Goal: Information Seeking & Learning: Learn about a topic

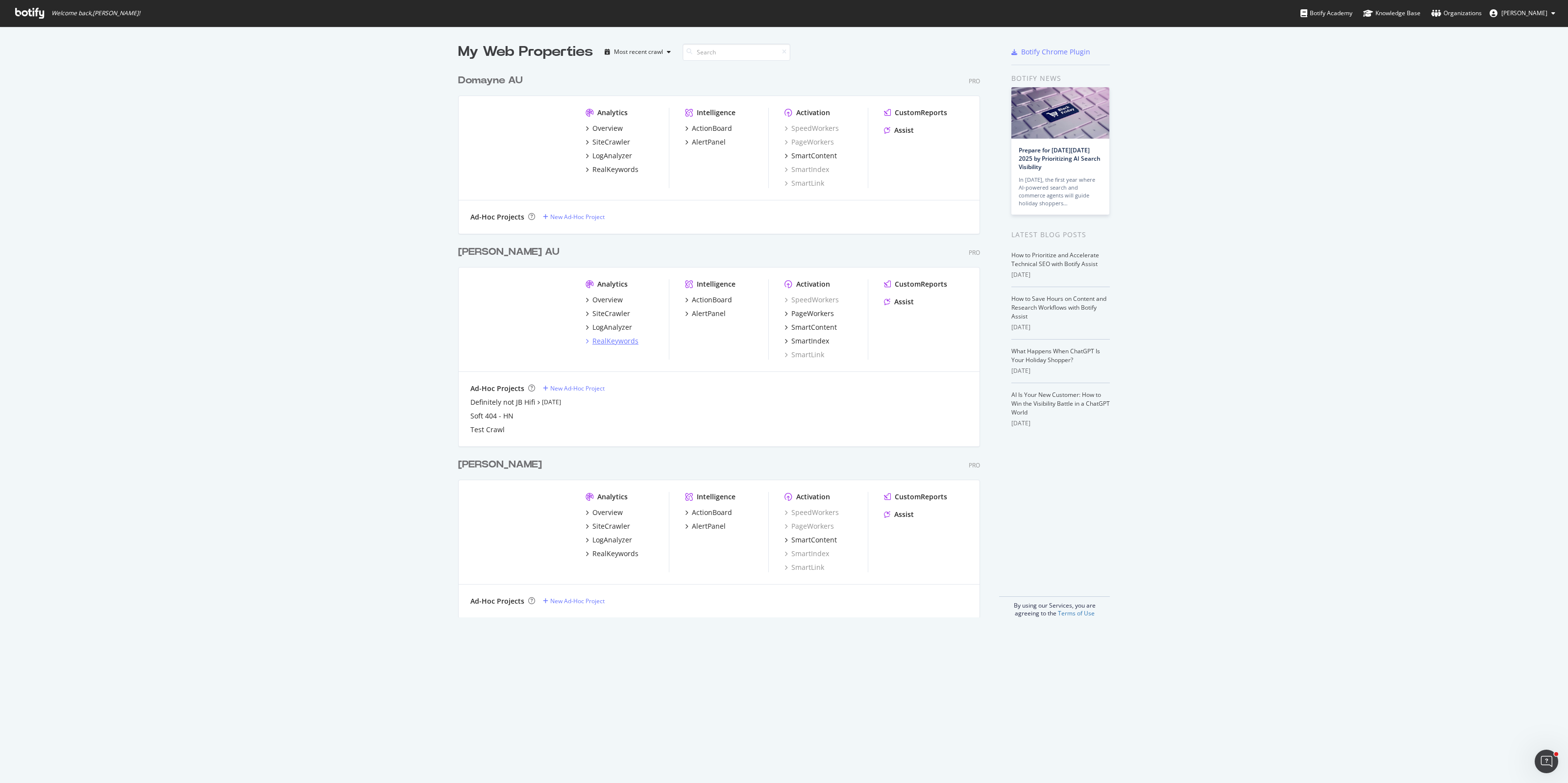
click at [608, 344] on div "RealKeywords" at bounding box center [615, 341] width 46 height 10
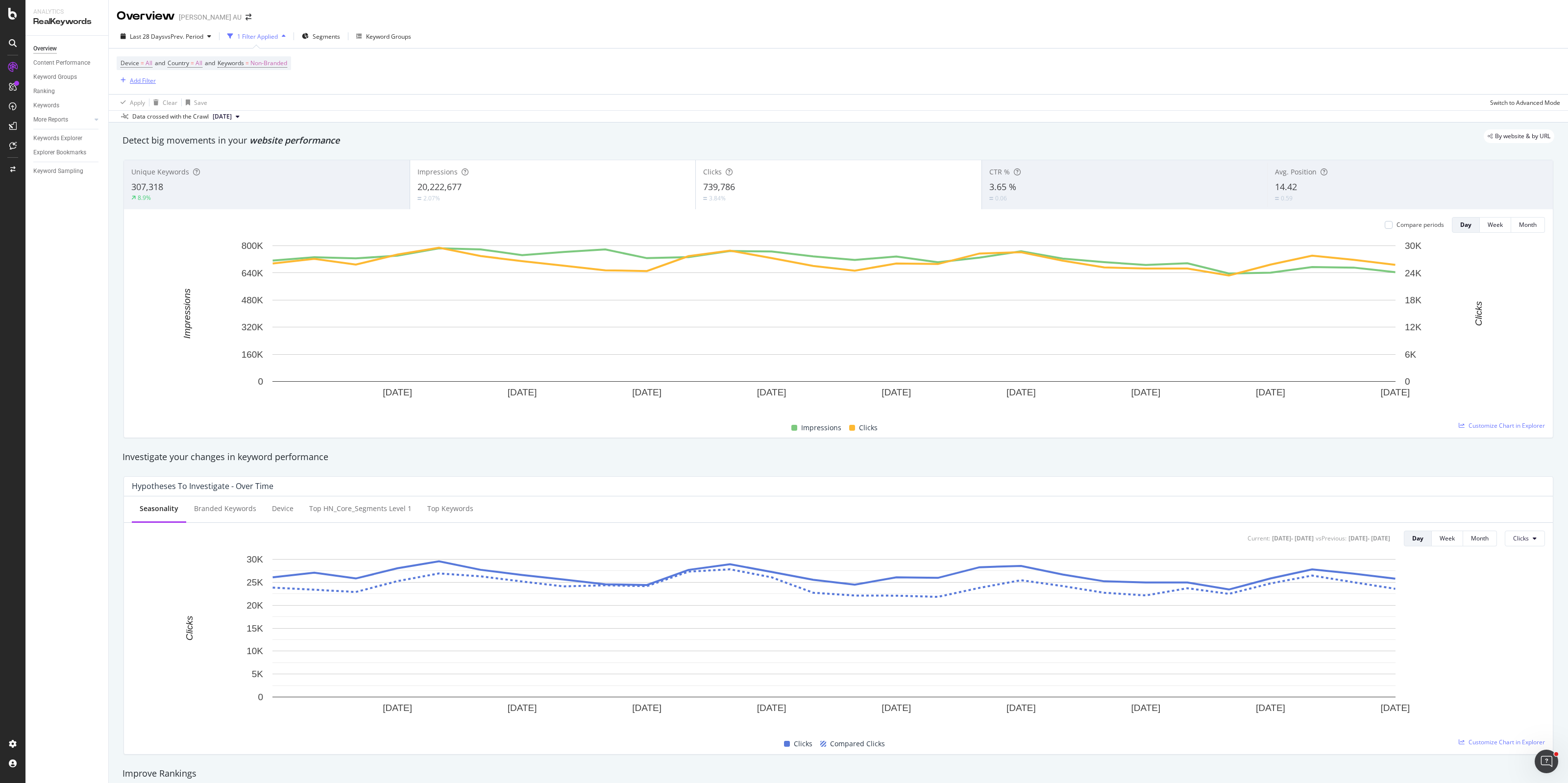
click at [143, 77] on div "Add Filter" at bounding box center [143, 80] width 26 height 9
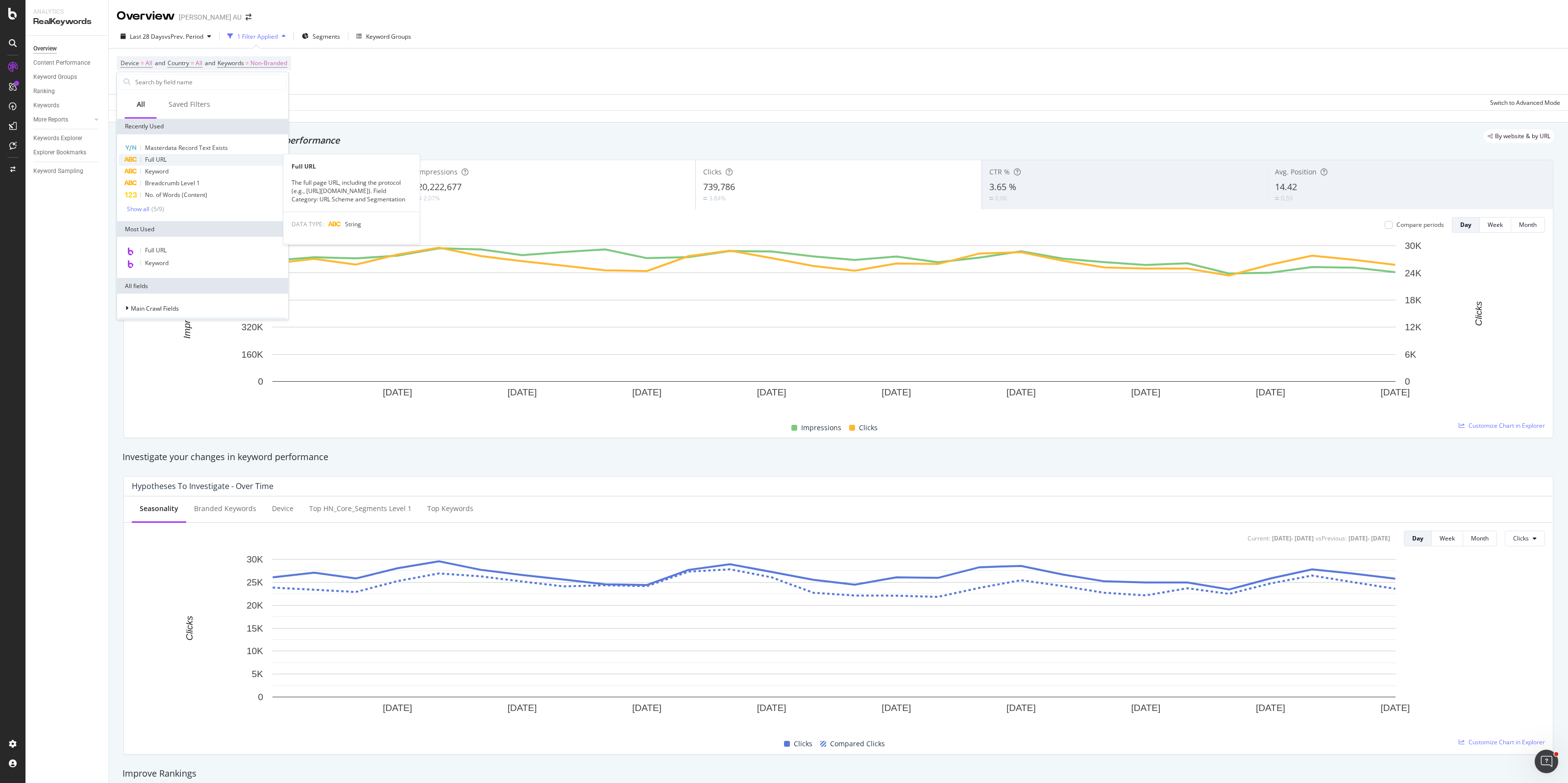
click at [168, 158] on div "Full URL" at bounding box center [203, 160] width 167 height 11
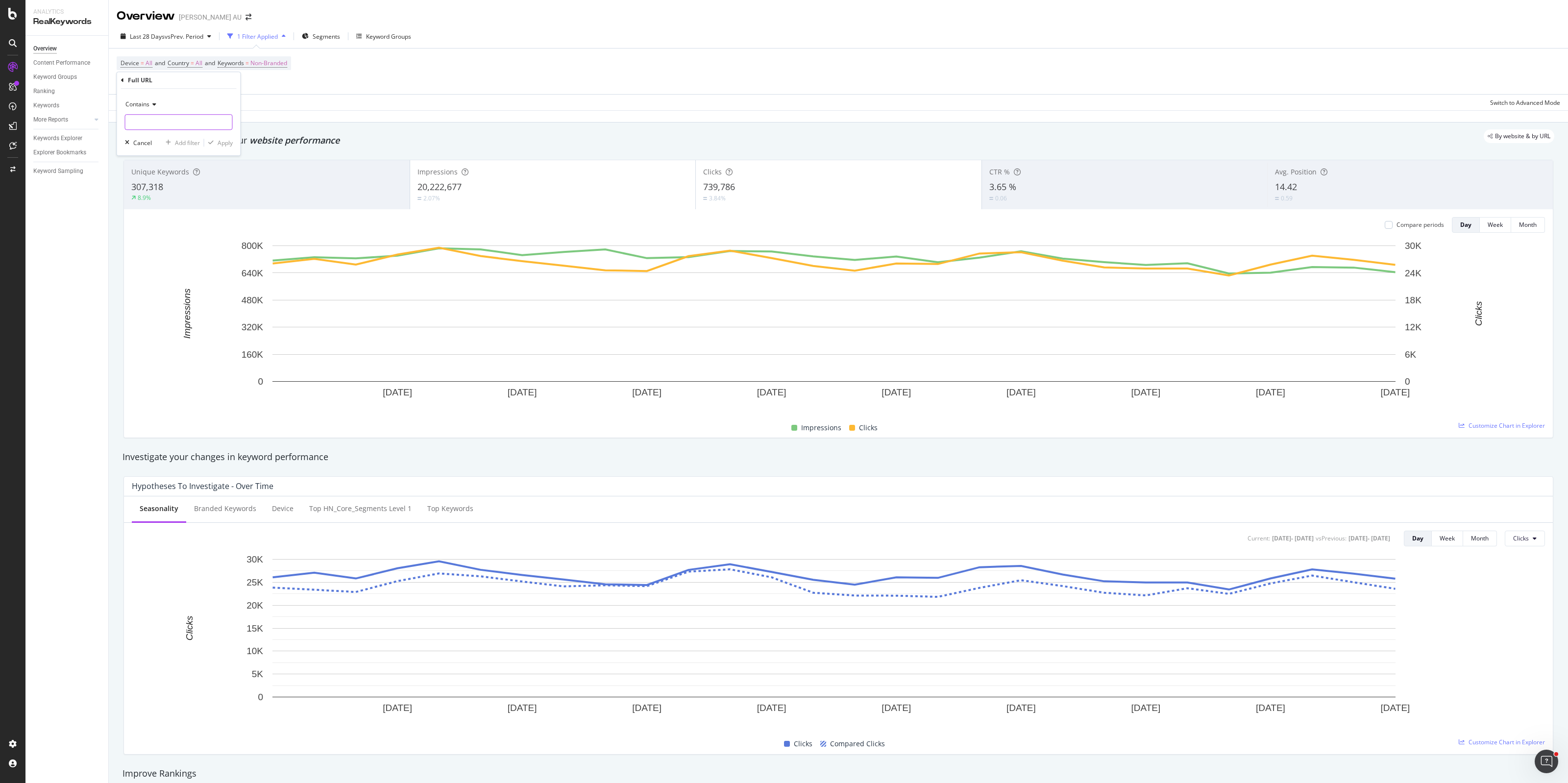
click at [152, 126] on input "text" at bounding box center [179, 122] width 106 height 15
paste input "Could this not be a reason to move some of these products off Collection templa…"
type input "Could this not be a reason to move some of these products off Collection templa…"
click at [229, 146] on div "Apply" at bounding box center [225, 143] width 15 height 9
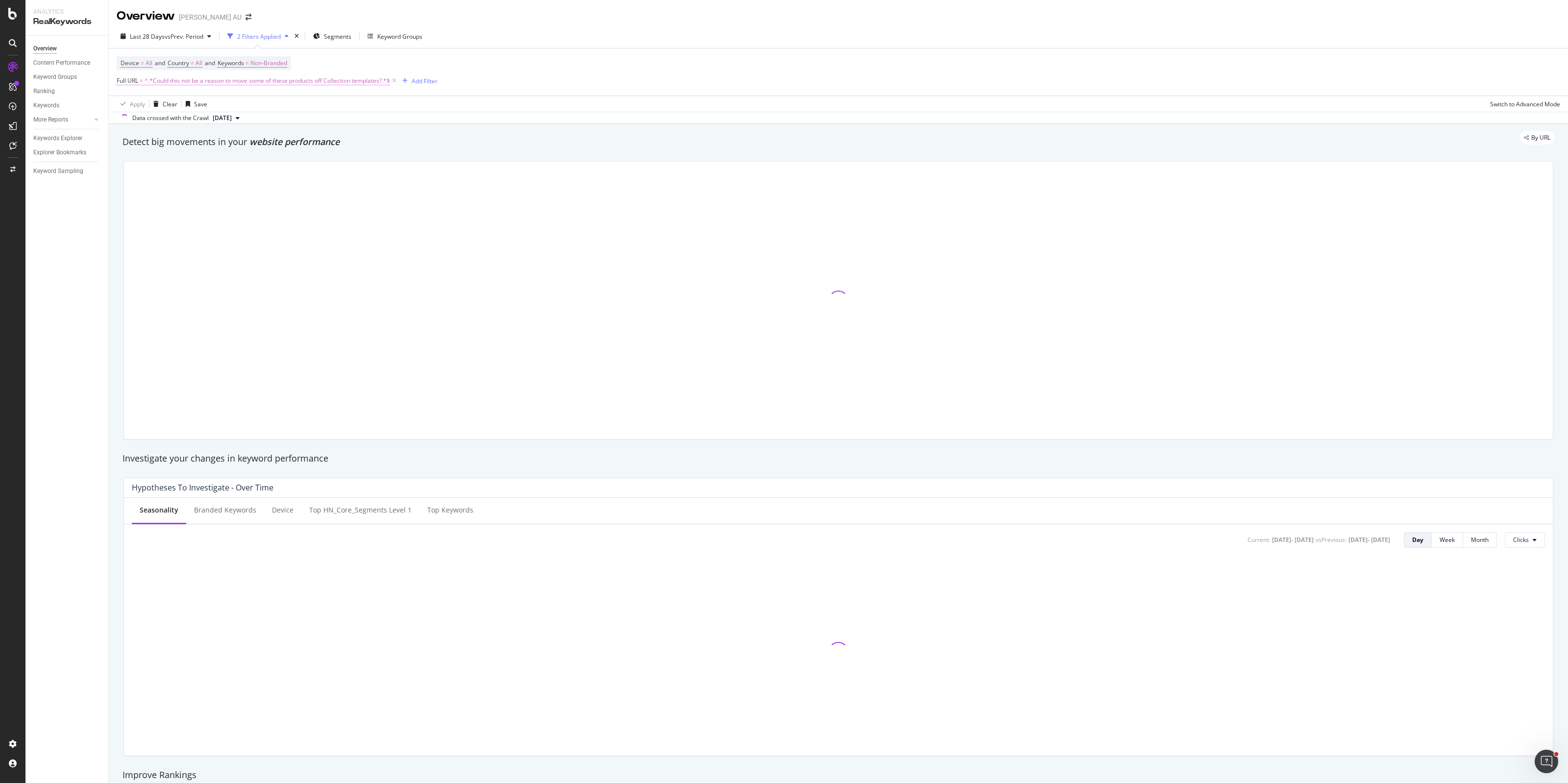
click at [333, 82] on span "^.*Could this not be a reason to move some of these products off Collection tem…" at bounding box center [267, 81] width 245 height 13
click at [167, 121] on input "Could this not be a reason to move some of these products off Collection templa…" at bounding box center [171, 122] width 92 height 15
paste input "[URL][DOMAIN_NAME]"
type input "[URL][DOMAIN_NAME]"
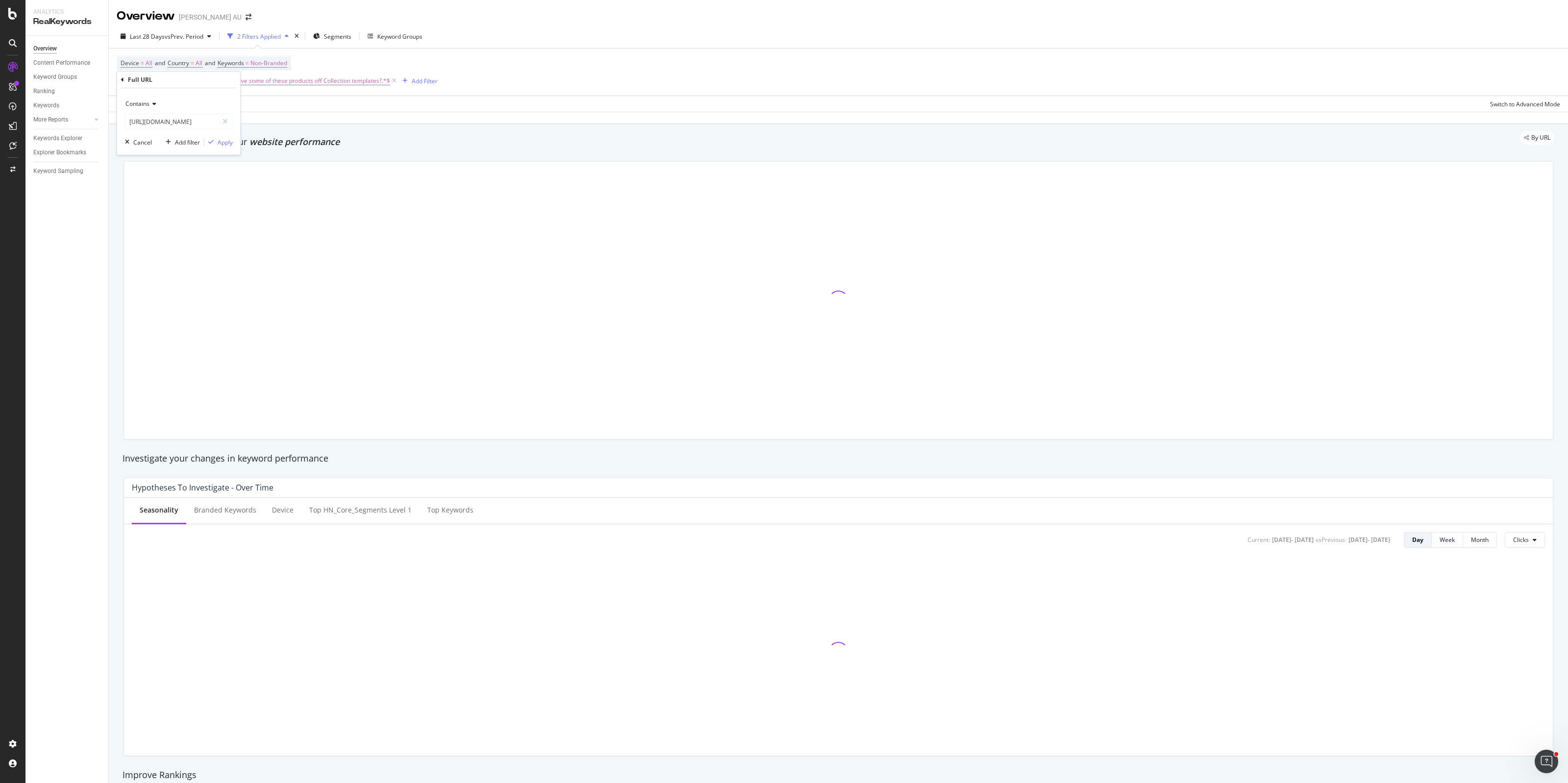
click at [222, 148] on div "Contains [URL][DOMAIN_NAME] Cancel Add filter Apply" at bounding box center [179, 122] width 124 height 67
click at [223, 143] on div "Apply" at bounding box center [225, 142] width 15 height 9
click at [287, 65] on span "Non-Branded" at bounding box center [268, 63] width 37 height 13
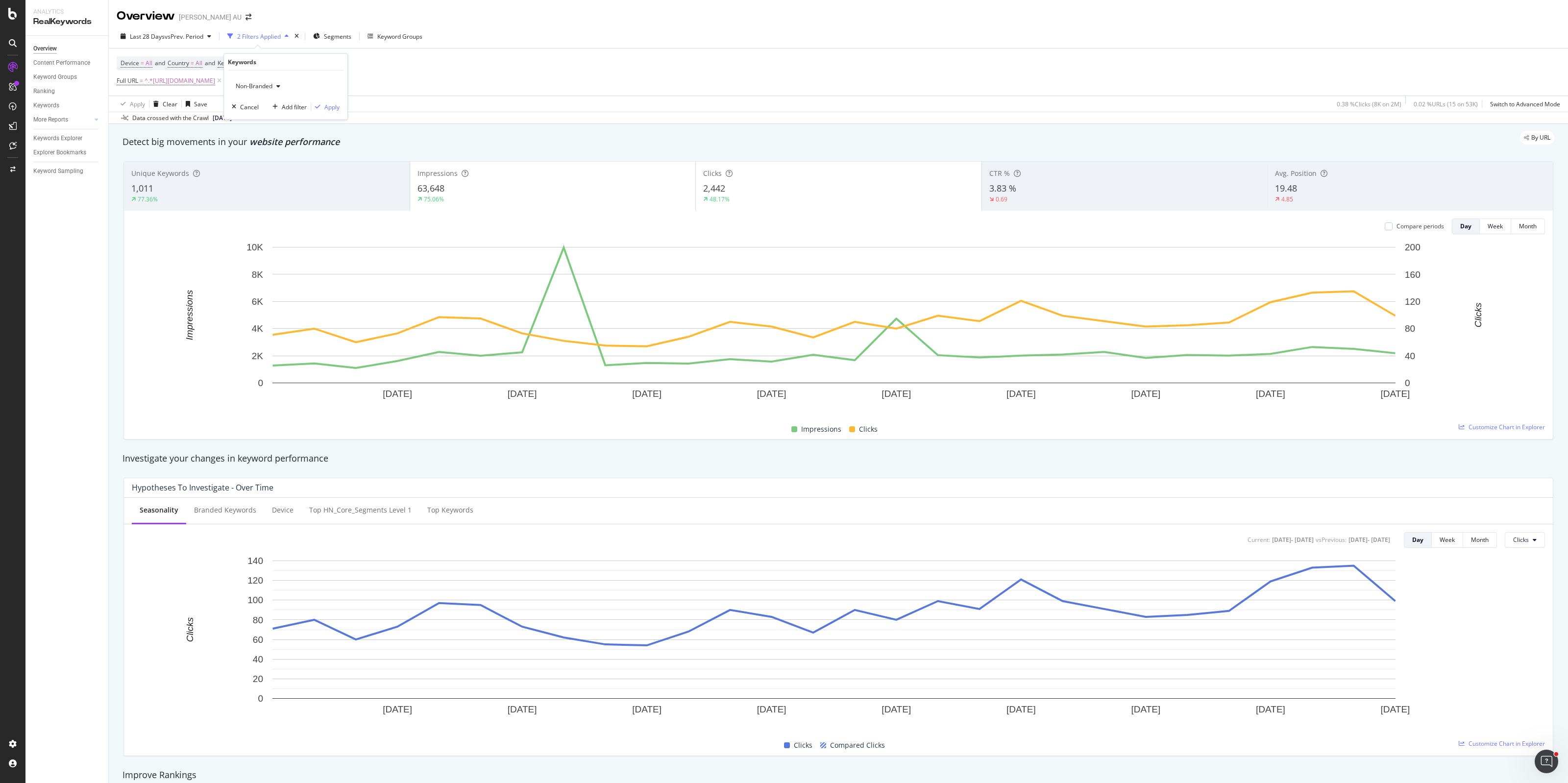
click at [250, 148] on div "Detect big movements in your website performance" at bounding box center [839, 143] width 1442 height 23
click at [147, 35] on span "Last 28 Days" at bounding box center [147, 36] width 35 height 9
click at [160, 95] on div "Last 3 Months" at bounding box center [161, 93] width 38 height 9
type input "[DATE]"
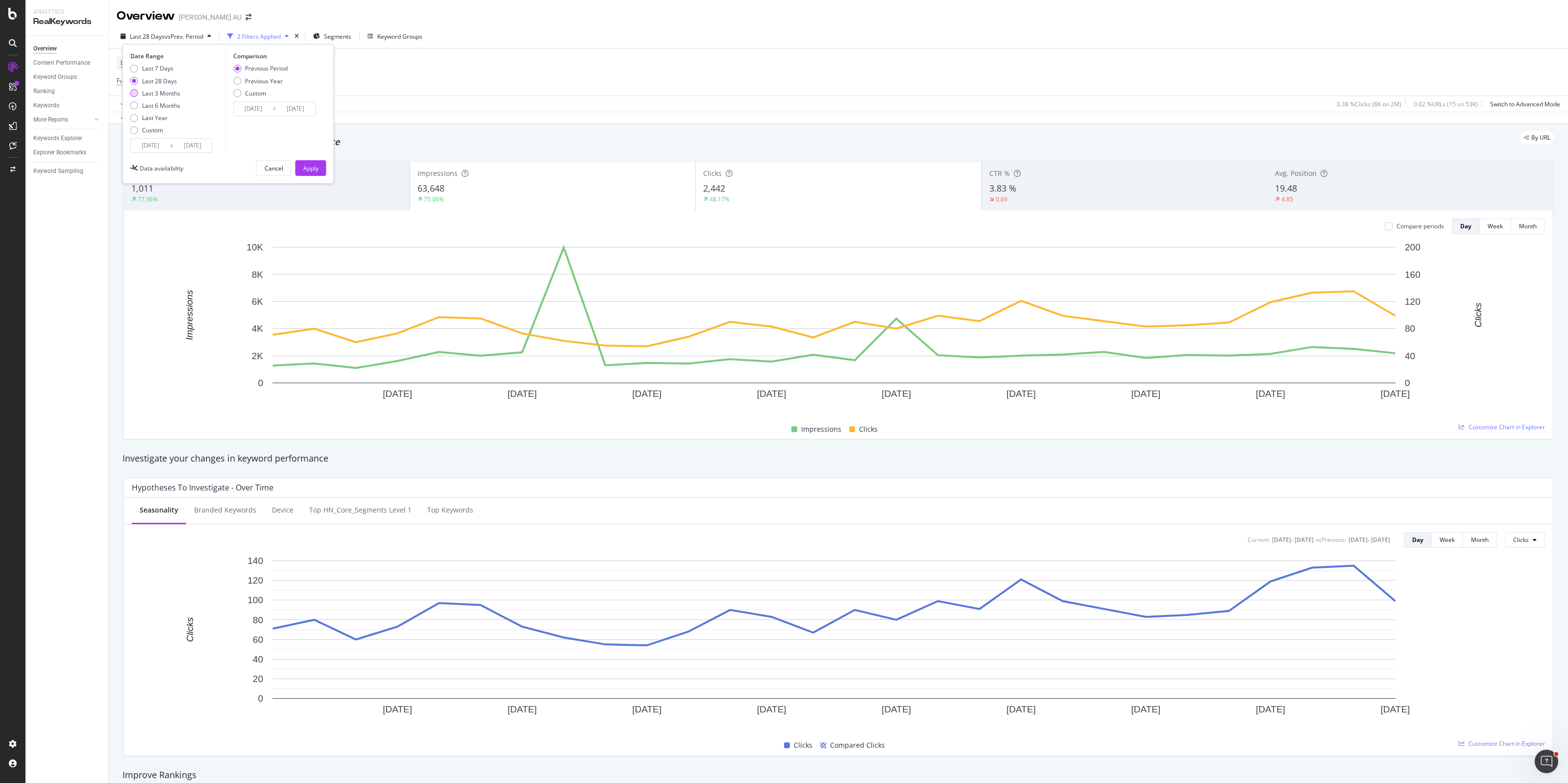
type input "[DATE]"
click at [309, 167] on div "Apply" at bounding box center [311, 168] width 15 height 9
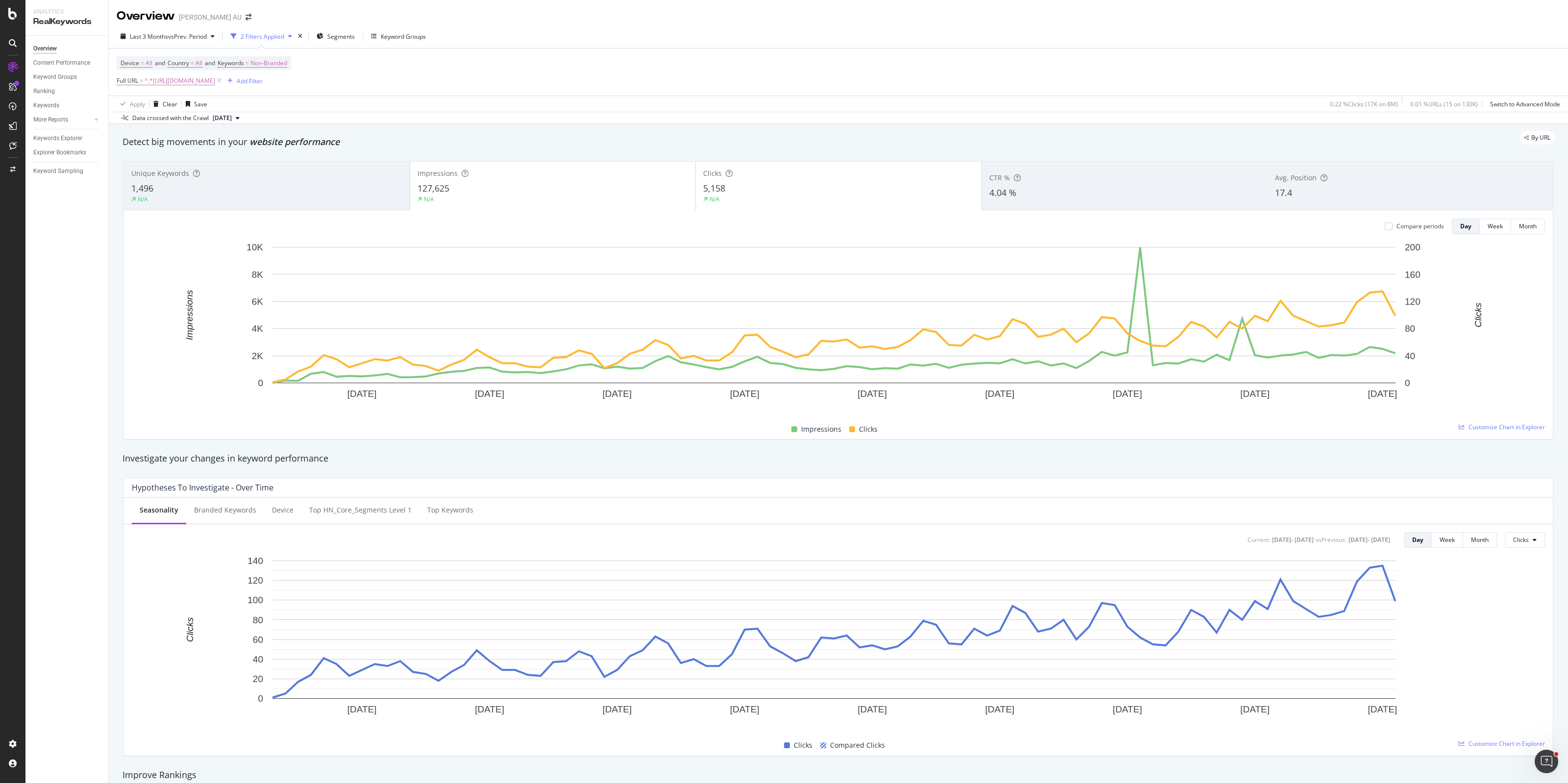
click at [1140, 174] on span "Avg. Position" at bounding box center [1296, 178] width 42 height 10
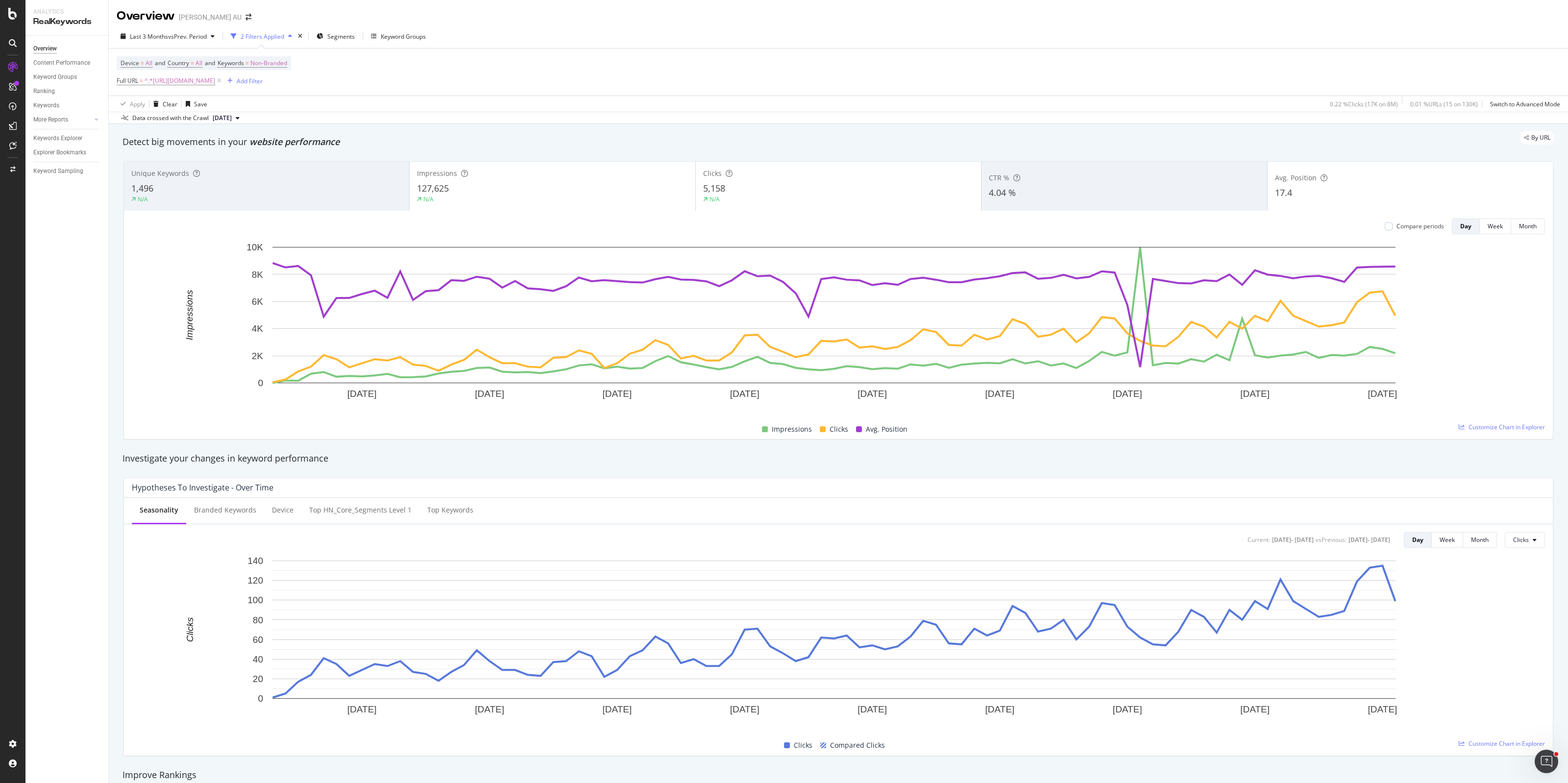
click at [1140, 175] on div "Avg. Position" at bounding box center [1410, 178] width 270 height 10
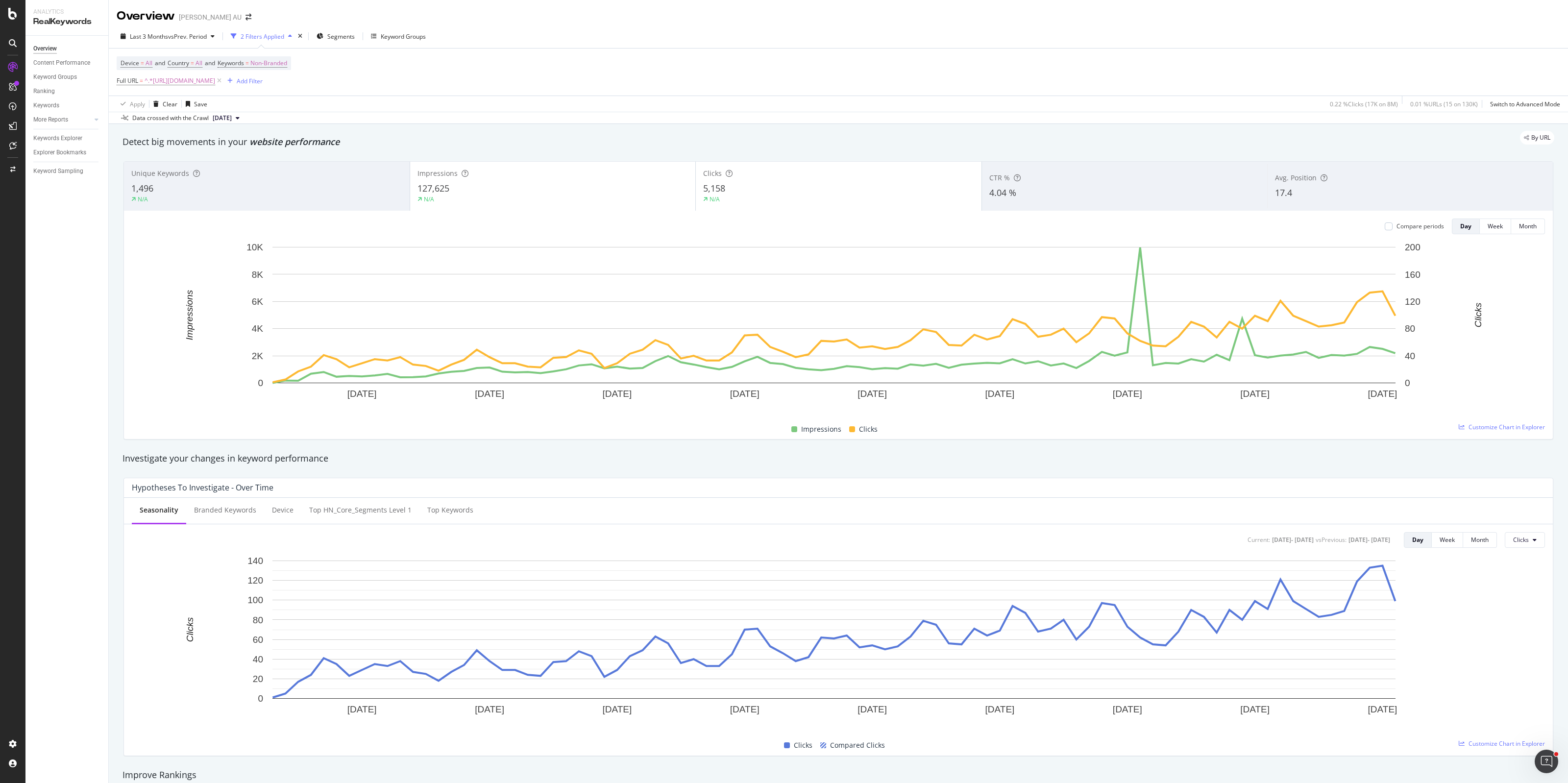
click at [746, 187] on div "5,158" at bounding box center [838, 188] width 271 height 12
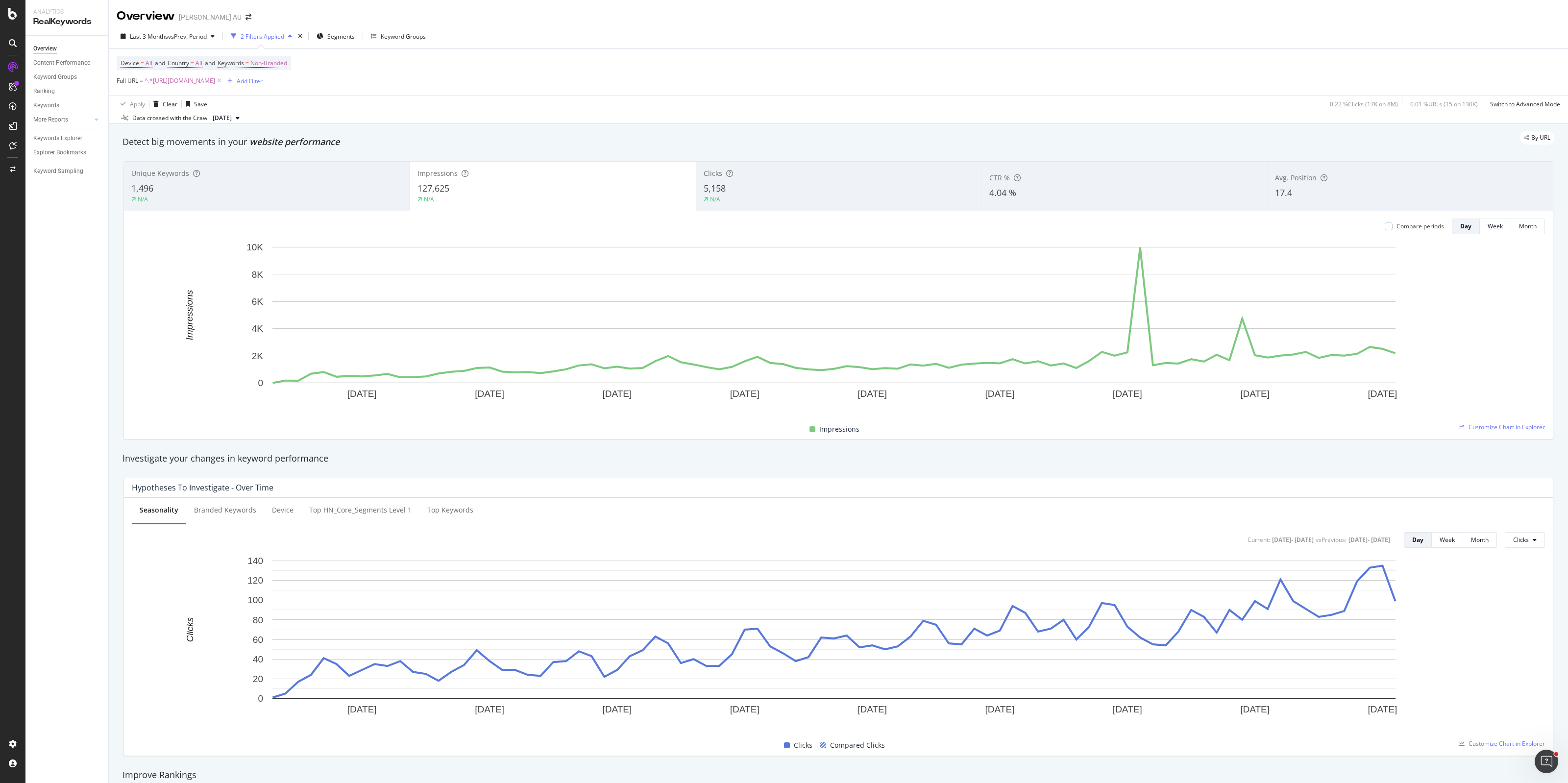
click at [721, 193] on span "5,158" at bounding box center [714, 188] width 22 height 11
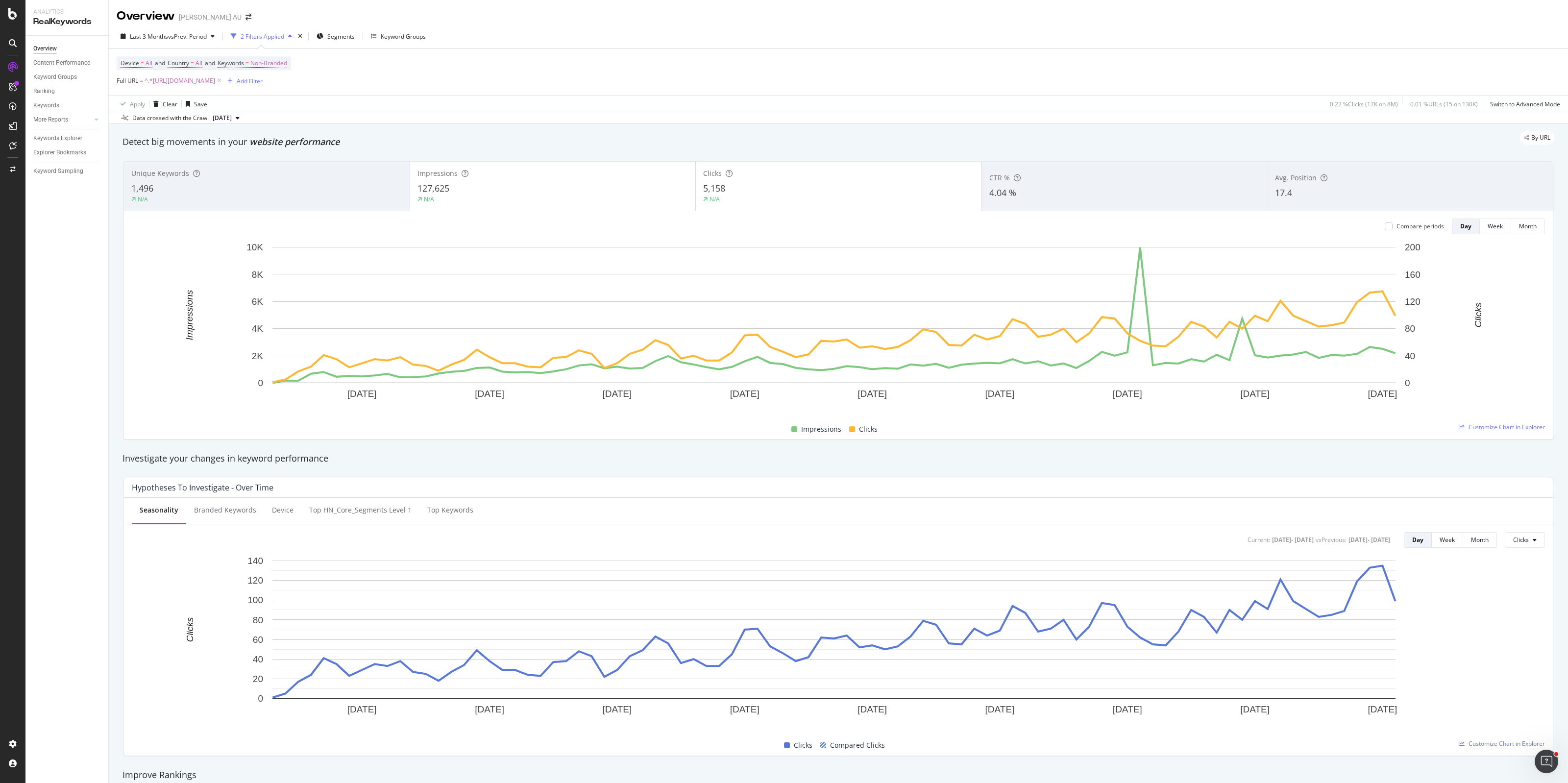
click at [279, 186] on div "1,496" at bounding box center [266, 188] width 271 height 12
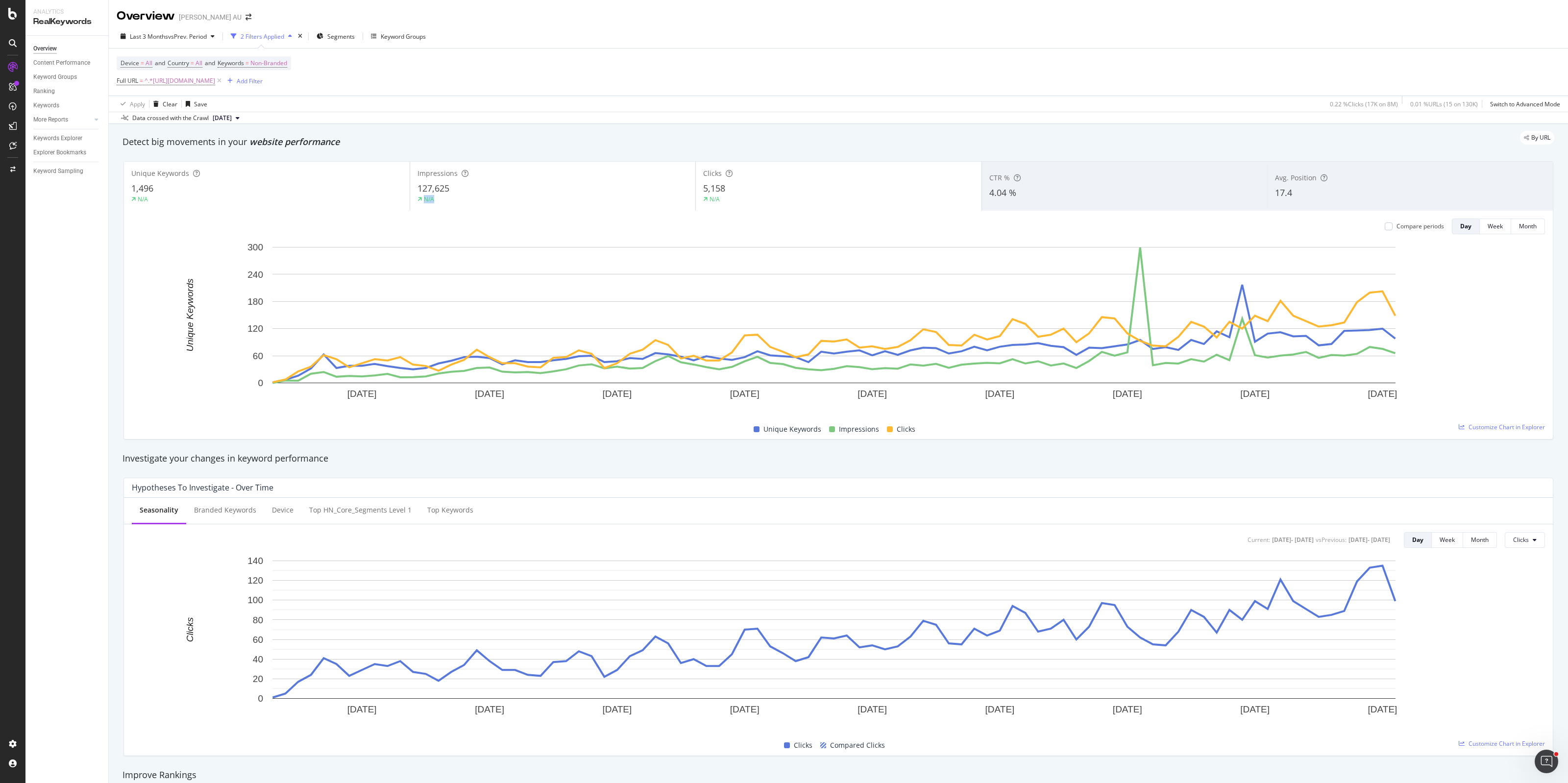
click at [475, 194] on div "Impressions 127,625 N/A" at bounding box center [552, 186] width 285 height 44
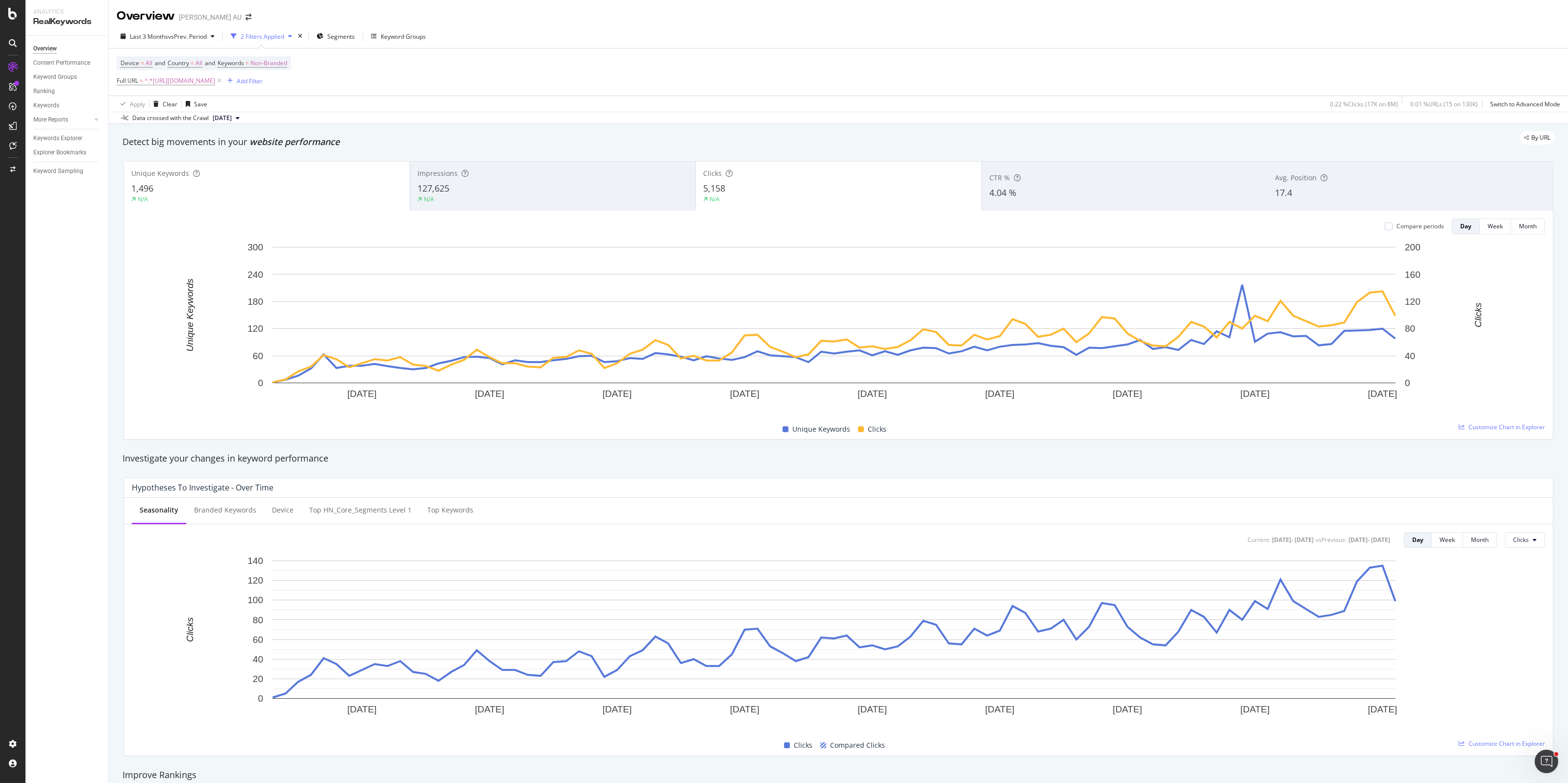
click at [746, 191] on div "5,158" at bounding box center [838, 188] width 271 height 12
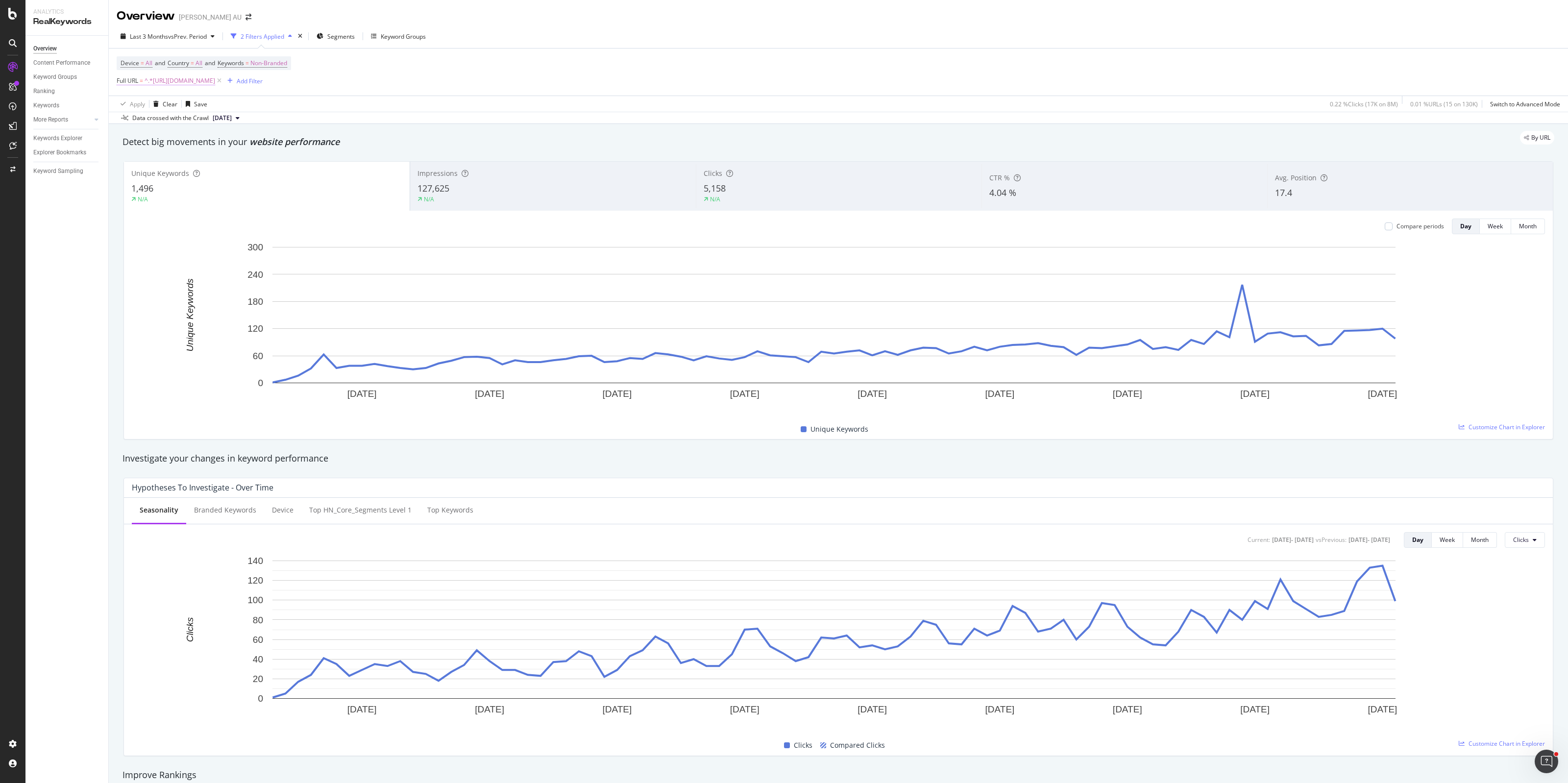
click at [215, 78] on span "^.*[URL][DOMAIN_NAME]" at bounding box center [180, 81] width 70 height 13
click at [174, 126] on input "[URL][DOMAIN_NAME]" at bounding box center [171, 122] width 92 height 15
paste input "mercury"
type input "mercury"
click at [224, 141] on div "Apply" at bounding box center [225, 142] width 15 height 9
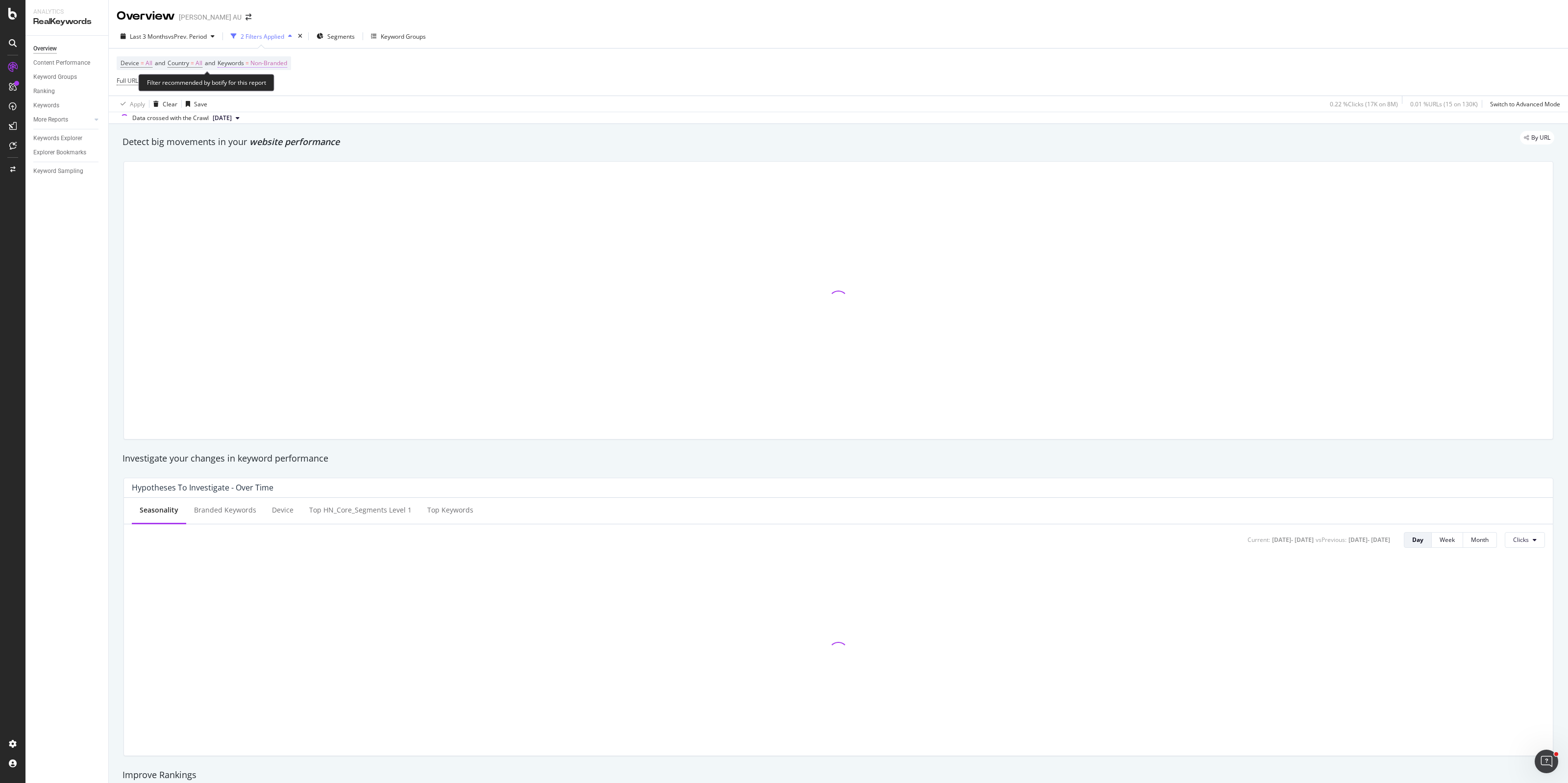
click at [278, 63] on span "Non-Branded" at bounding box center [268, 63] width 37 height 13
click at [272, 84] on div "button" at bounding box center [278, 87] width 11 height 6
click at [253, 163] on span "All" at bounding box center [290, 162] width 100 height 9
click at [333, 101] on div "All Cancel Add filter Apply" at bounding box center [285, 95] width 124 height 49
click at [330, 106] on div "Apply" at bounding box center [332, 107] width 15 height 9
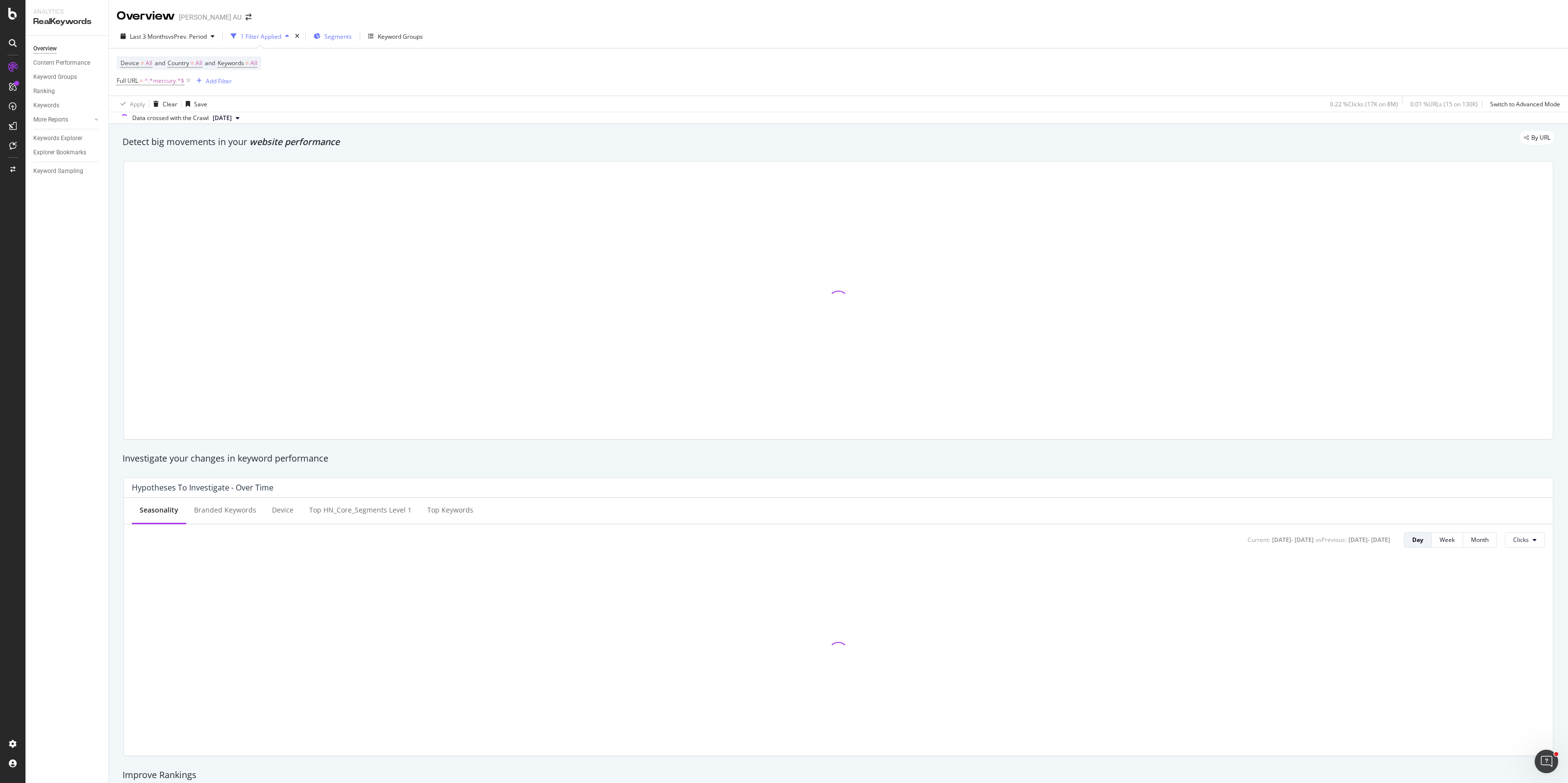
click at [339, 33] on span "Segments" at bounding box center [338, 36] width 28 height 9
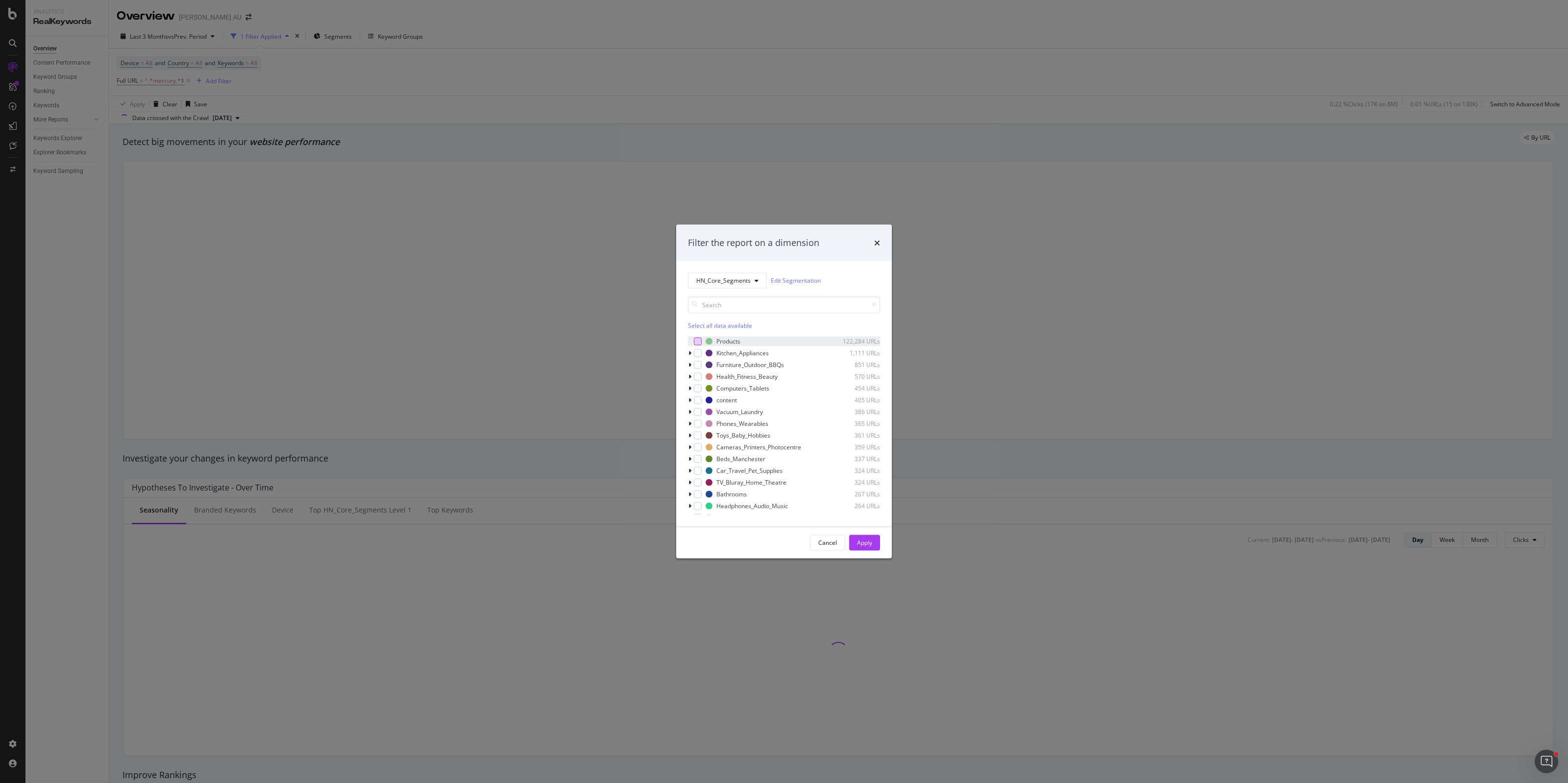
click at [701, 342] on div "modal" at bounding box center [698, 342] width 8 height 8
click at [852, 547] on button "Apply" at bounding box center [864, 542] width 30 height 15
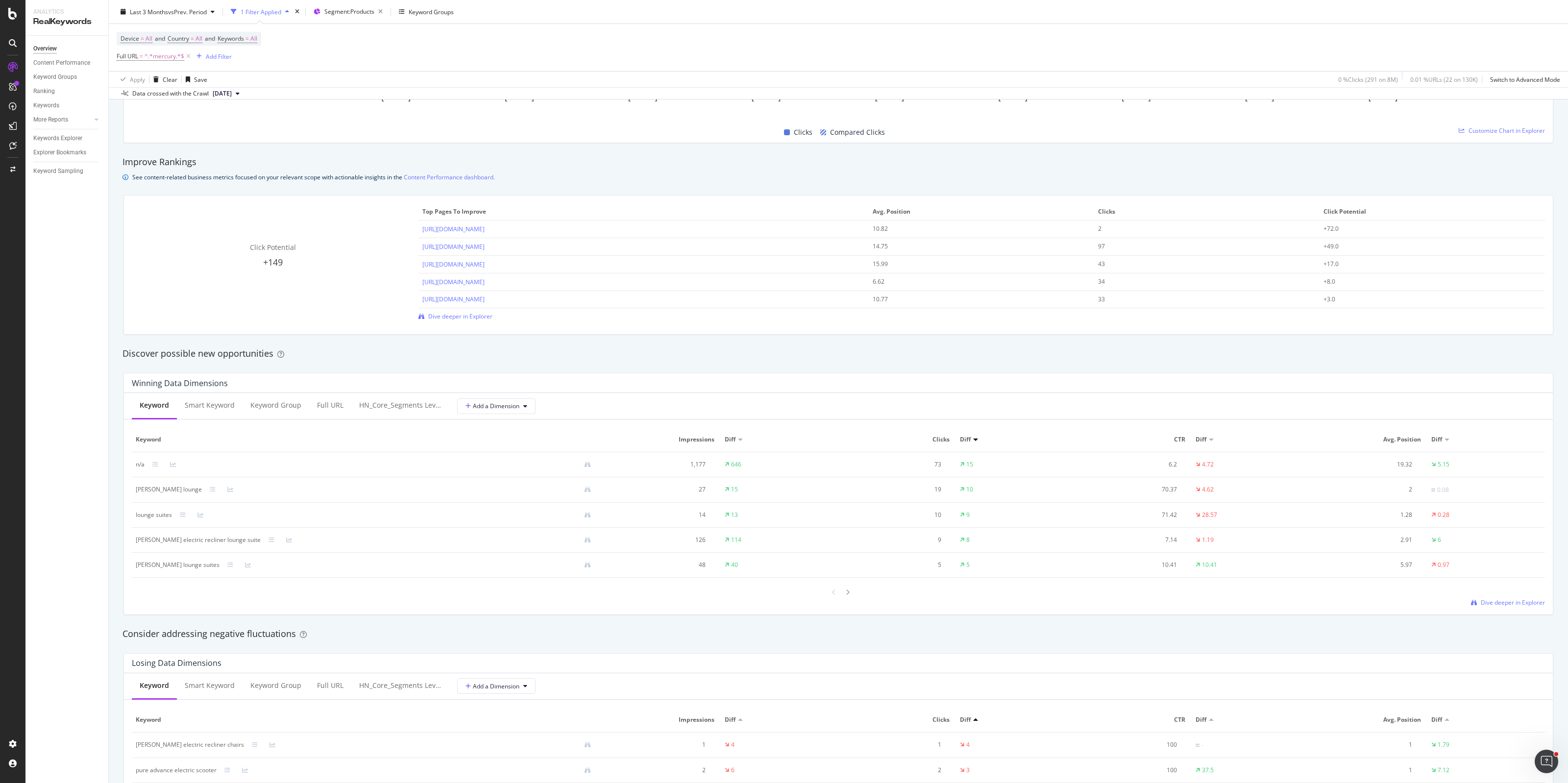
scroll to position [796, 0]
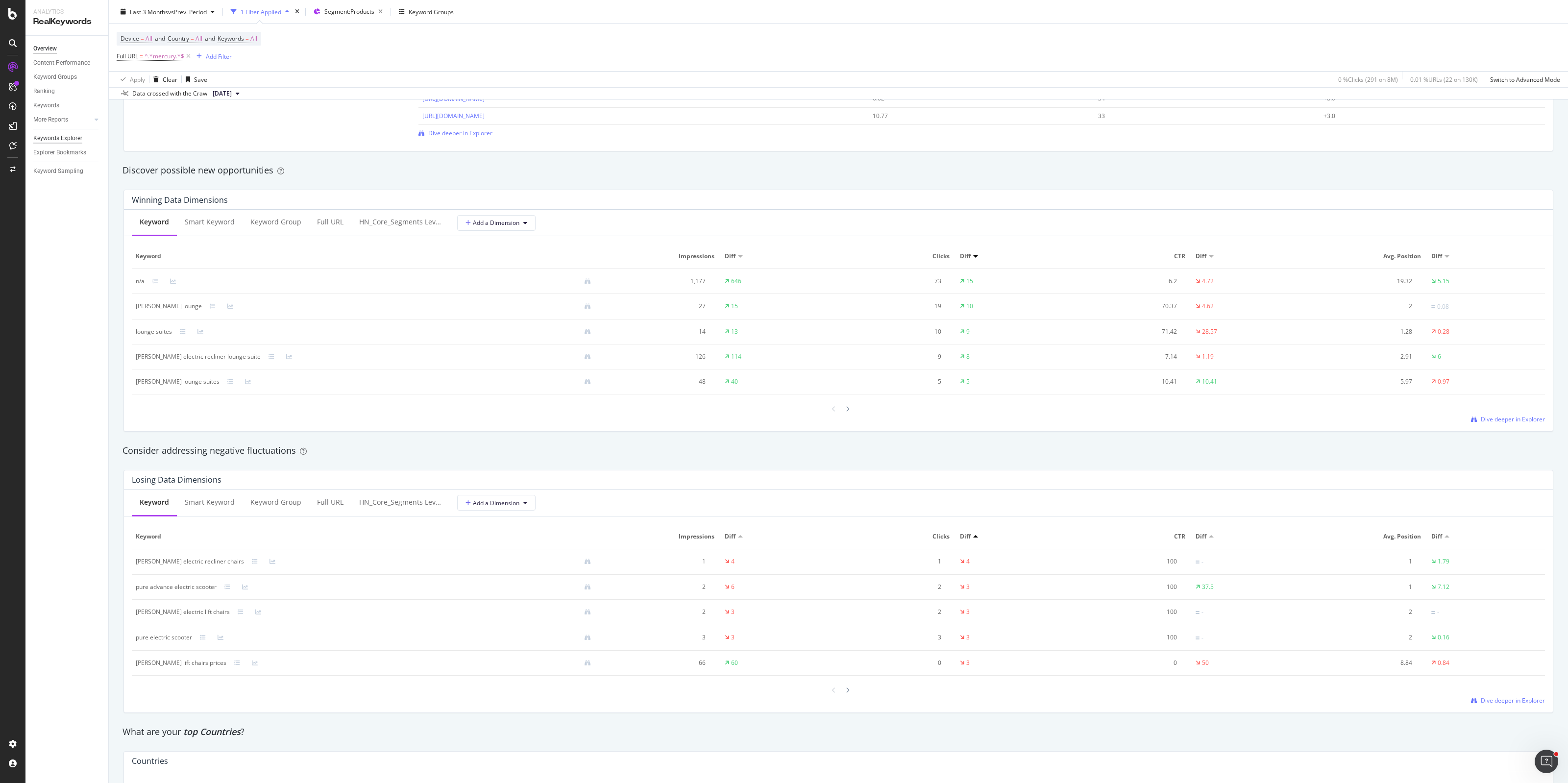
click at [59, 143] on div "Keywords Explorer" at bounding box center [58, 138] width 49 height 10
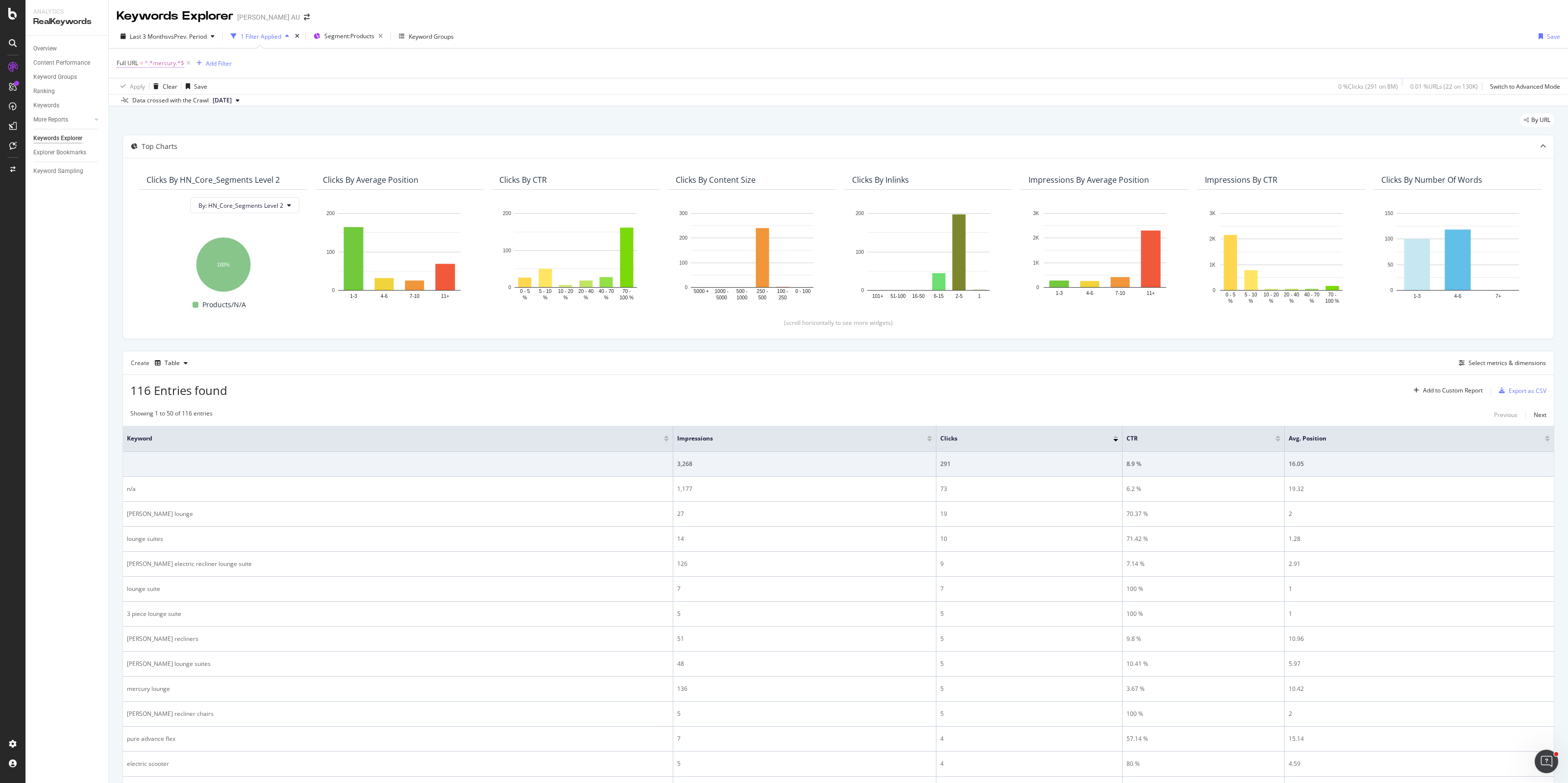
click at [159, 62] on span "^.*mercury.*$" at bounding box center [165, 63] width 40 height 13
click at [140, 107] on input "mercury" at bounding box center [171, 104] width 92 height 15
paste input "java"
type input "java"
click at [228, 127] on div "Apply" at bounding box center [225, 124] width 15 height 9
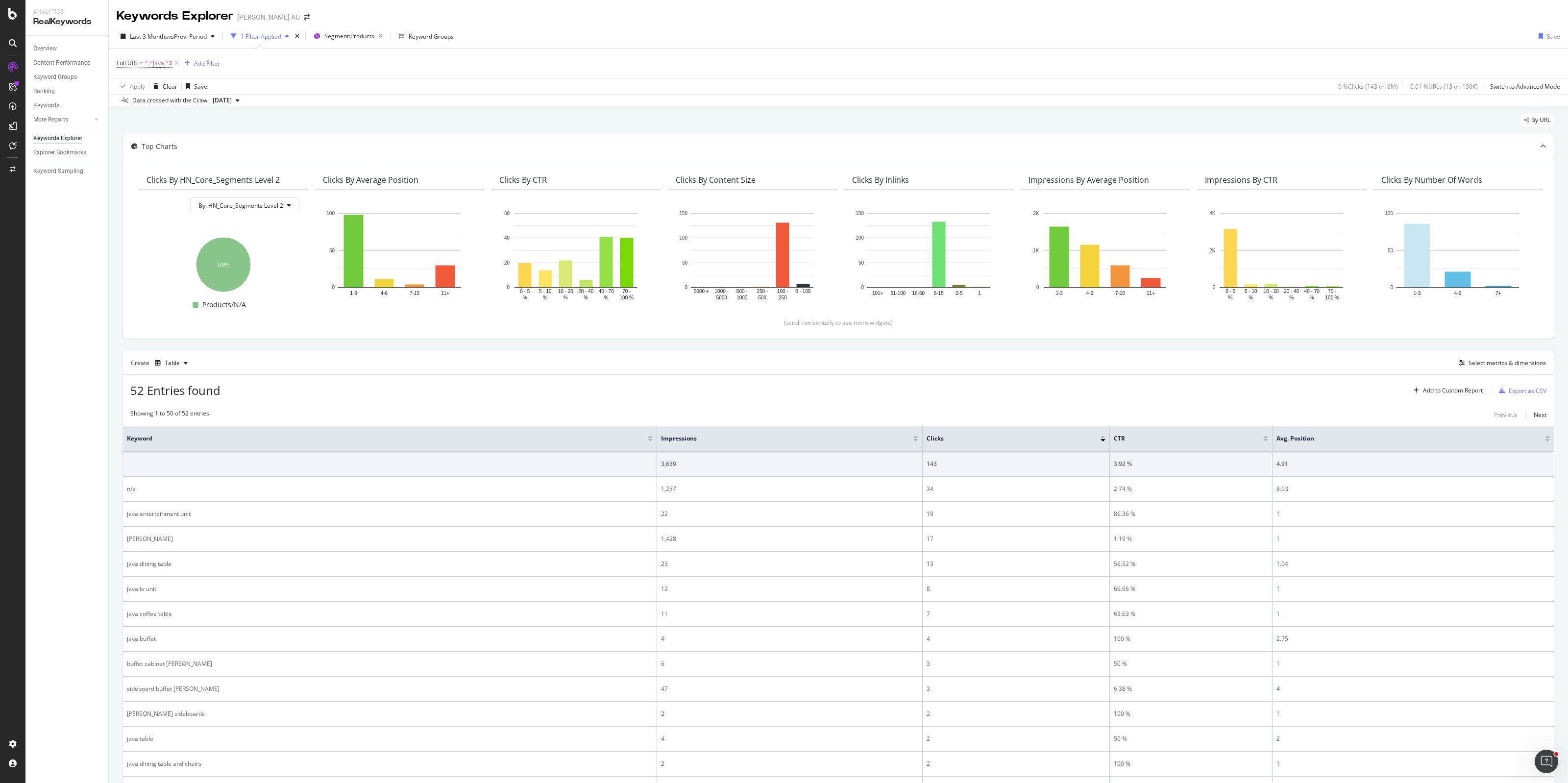
click at [915, 441] on div at bounding box center [915, 440] width 5 height 3
click at [178, 60] on icon at bounding box center [176, 63] width 9 height 10
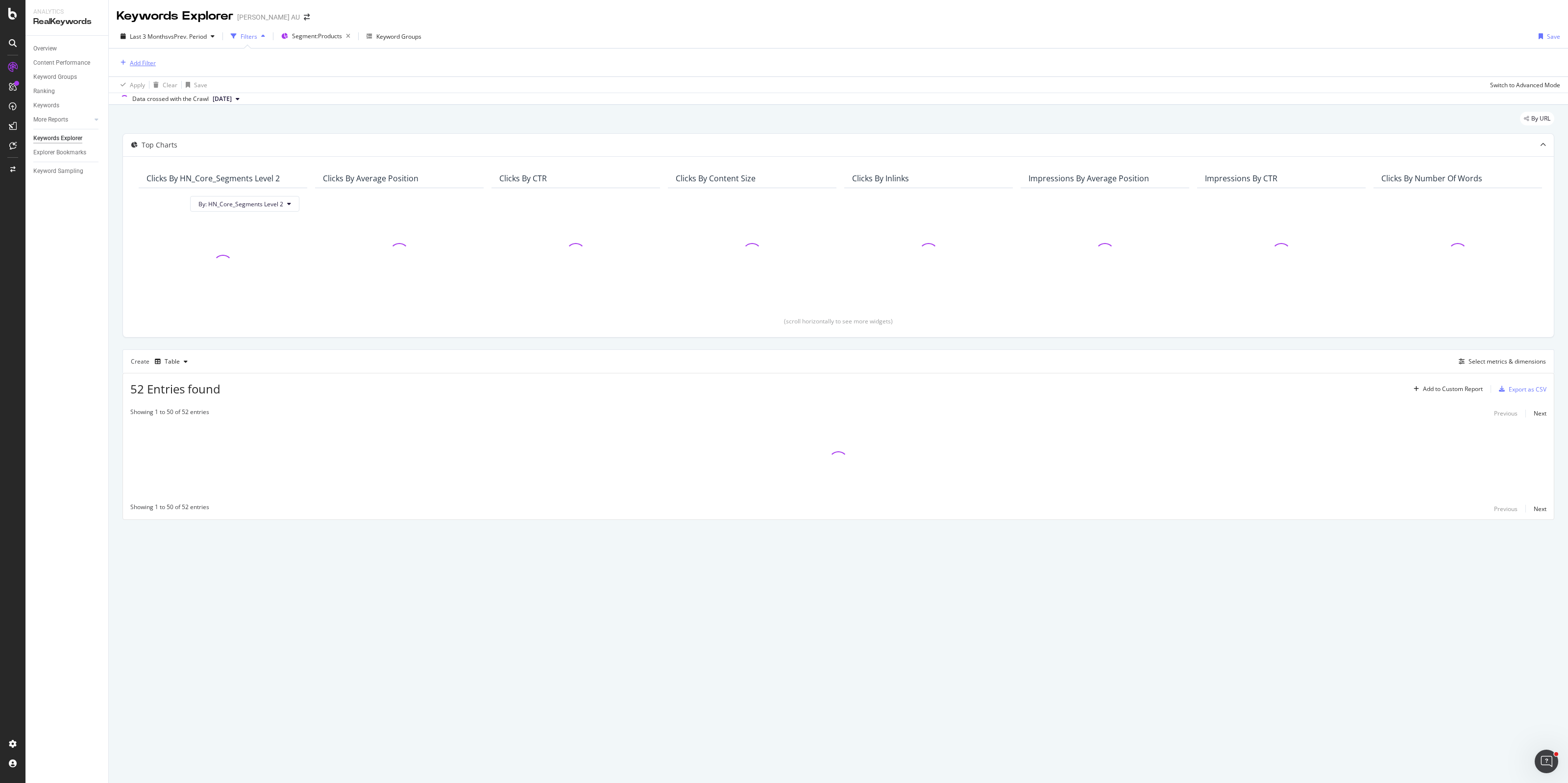
click at [140, 65] on div "Add Filter" at bounding box center [143, 63] width 26 height 9
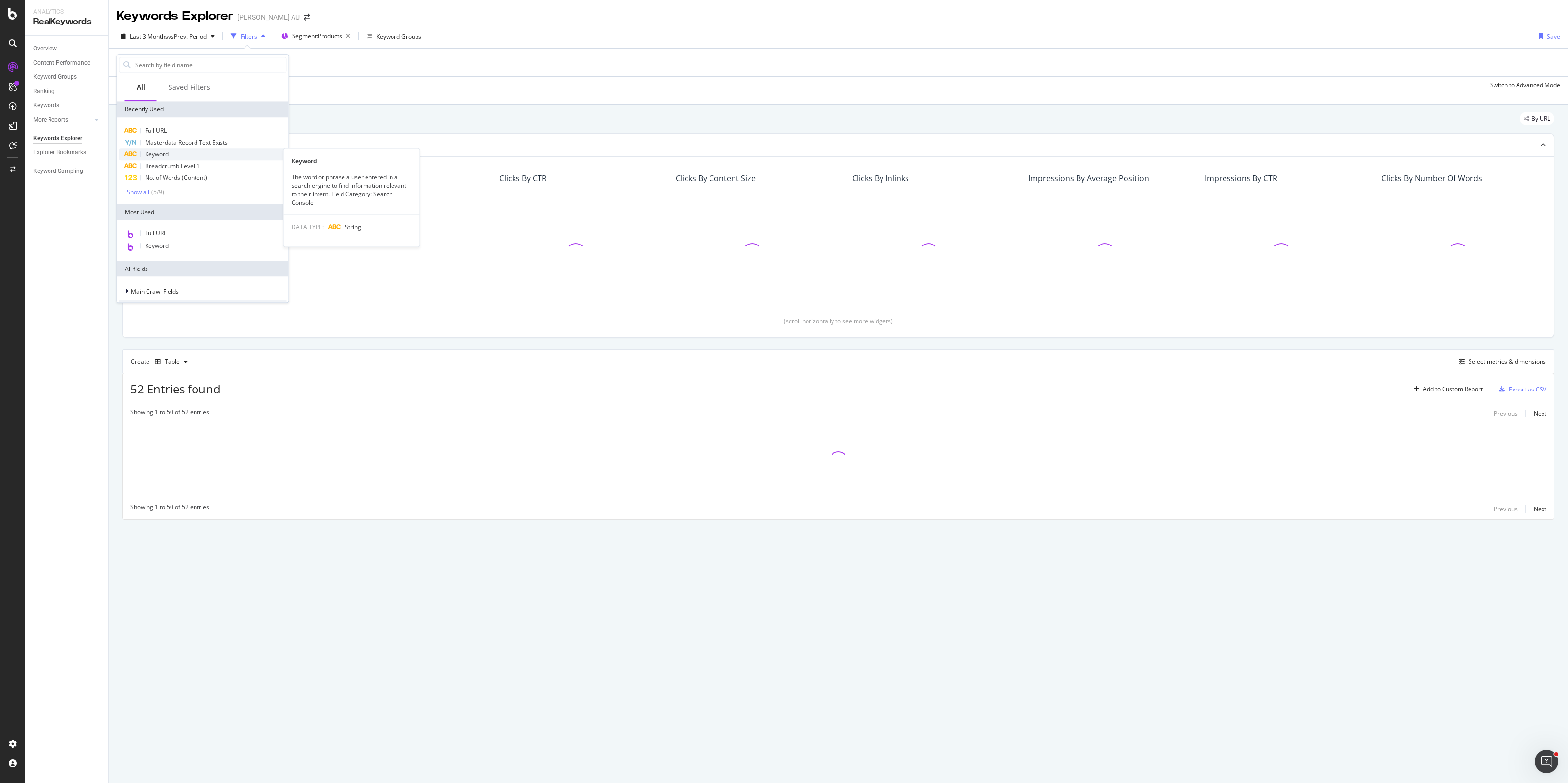
click at [167, 152] on span "Keyword" at bounding box center [157, 154] width 24 height 9
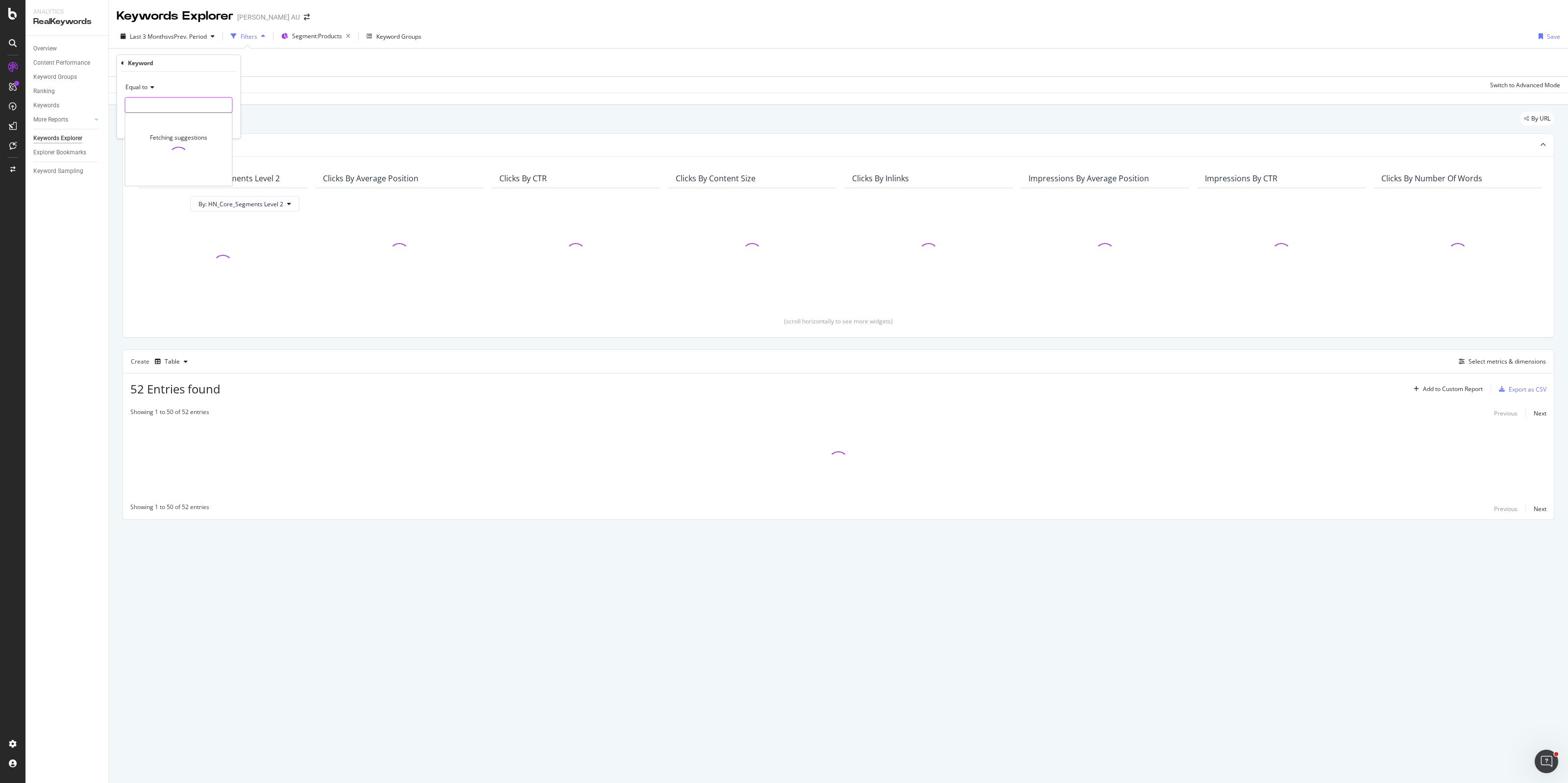
click at [155, 107] on input "text" at bounding box center [179, 105] width 106 height 15
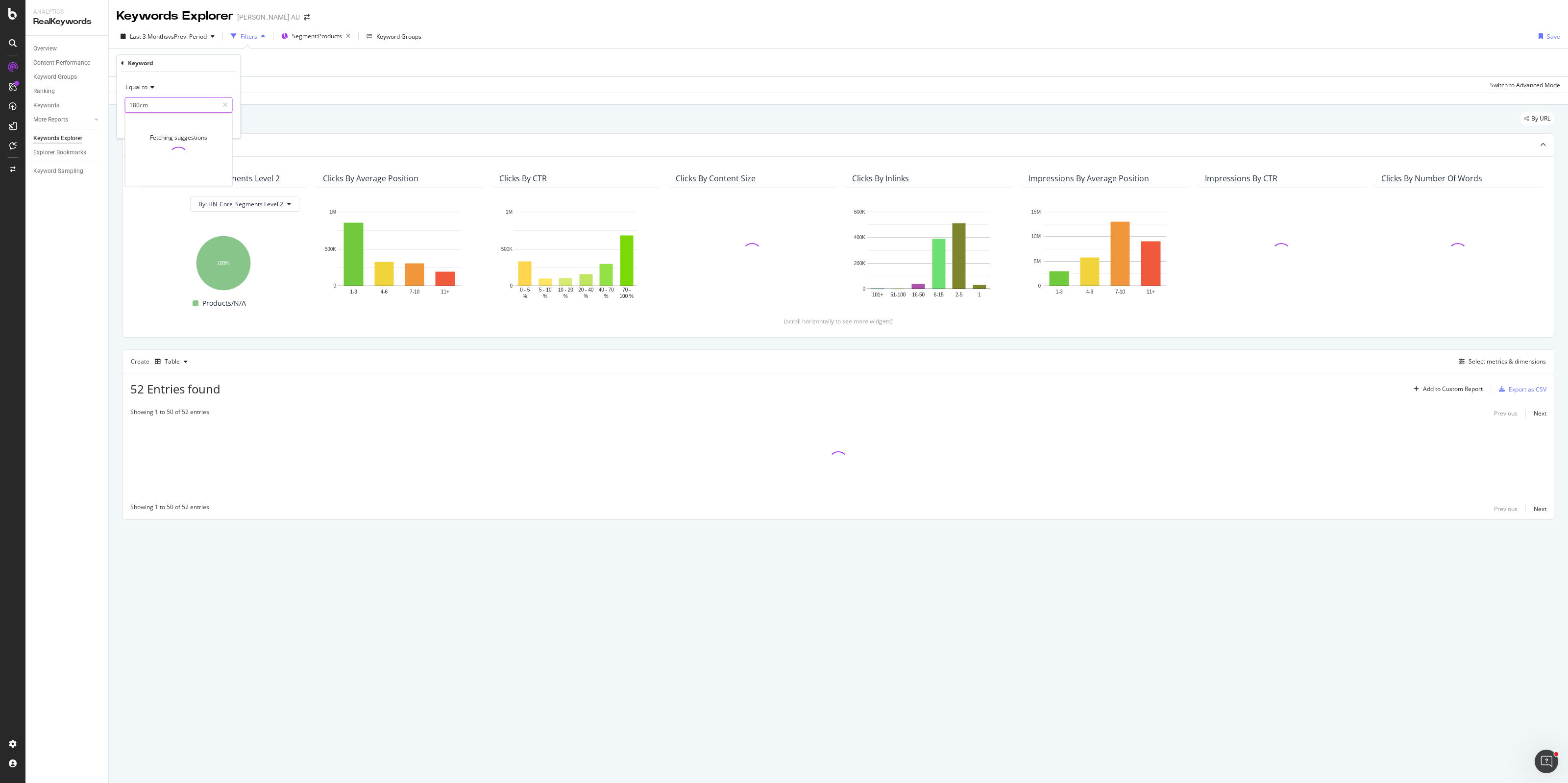
type input "180cm"
click at [236, 123] on div "Equal to 180cm 180cm Cancel Add filter Apply" at bounding box center [179, 105] width 124 height 67
click at [234, 126] on div "Equal to 180cm 180cm Cancel Add filter Apply" at bounding box center [179, 105] width 124 height 67
click at [147, 90] on div "Equal to" at bounding box center [178, 87] width 107 height 15
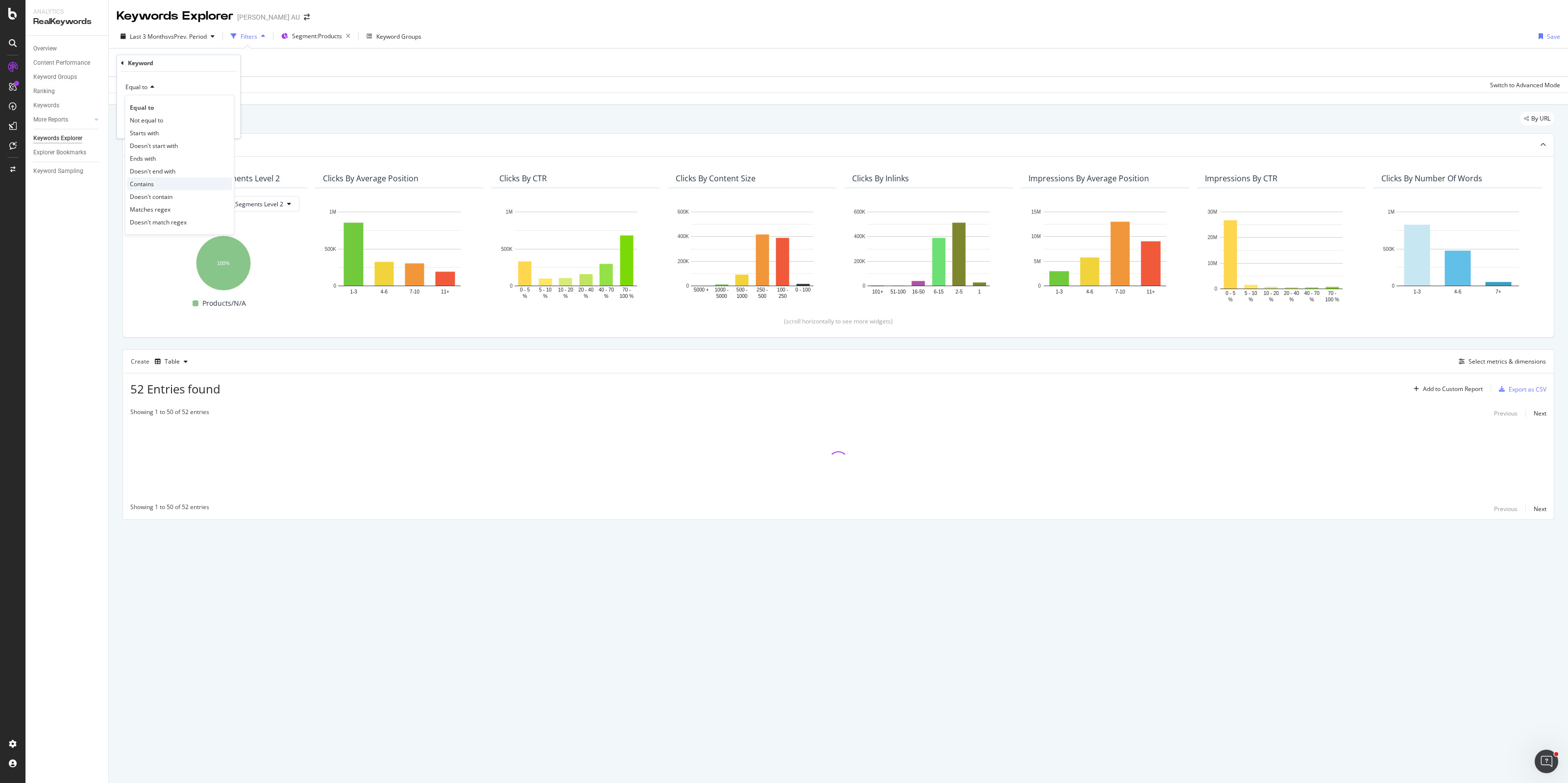
click at [152, 180] on span "Contains" at bounding box center [142, 184] width 24 height 9
click at [172, 97] on input "text" at bounding box center [179, 105] width 106 height 15
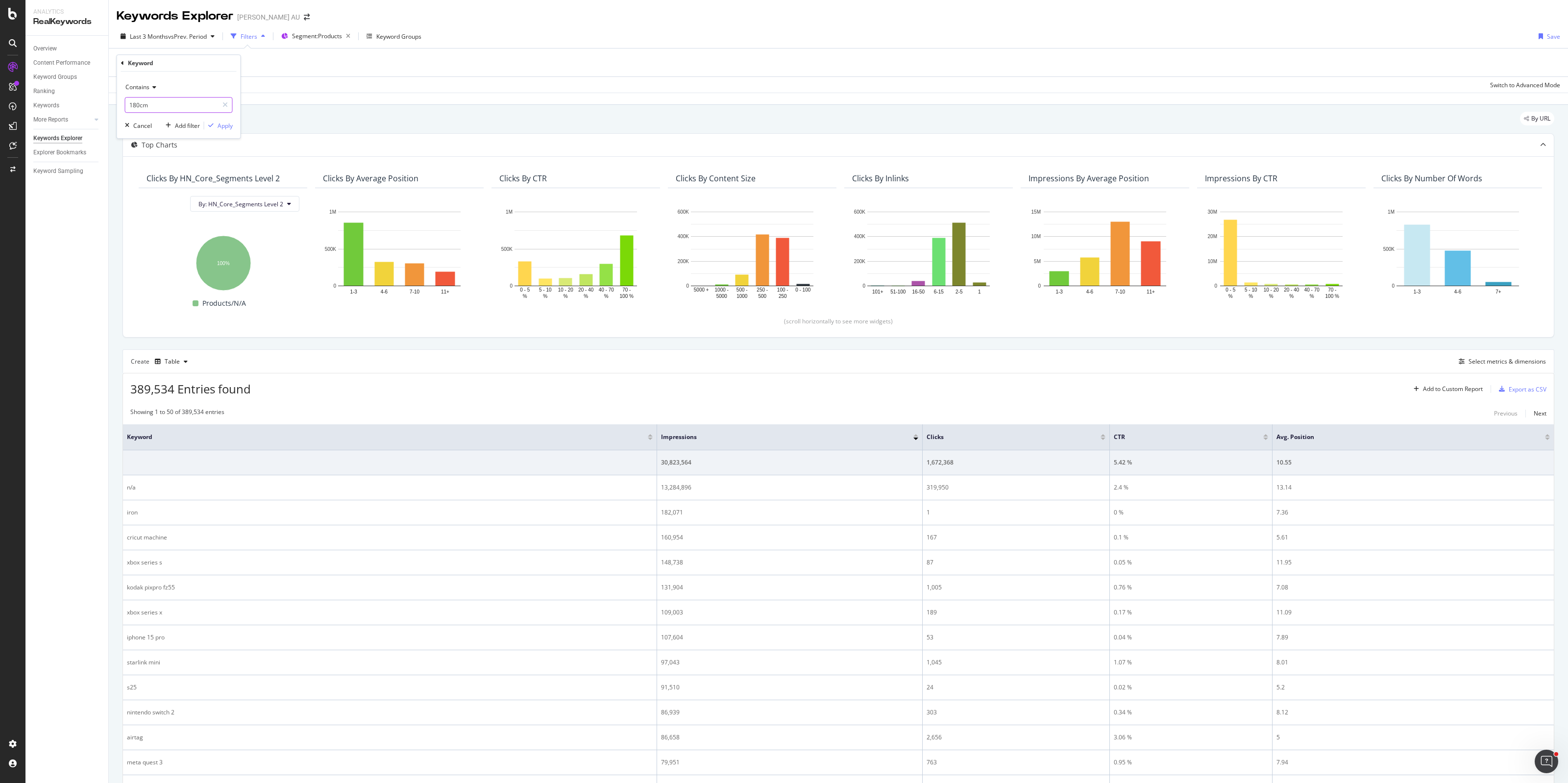
type input "180cm"
click at [237, 122] on div "Contains 180cm Cancel Add filter Apply" at bounding box center [179, 105] width 124 height 67
click at [229, 125] on div "Apply" at bounding box center [225, 126] width 15 height 9
